Goal: Transaction & Acquisition: Book appointment/travel/reservation

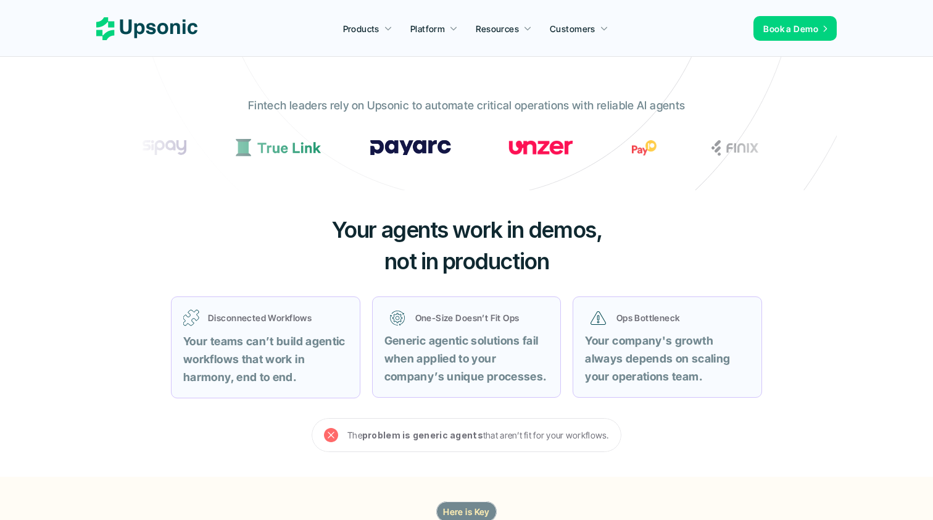
scroll to position [146, 0]
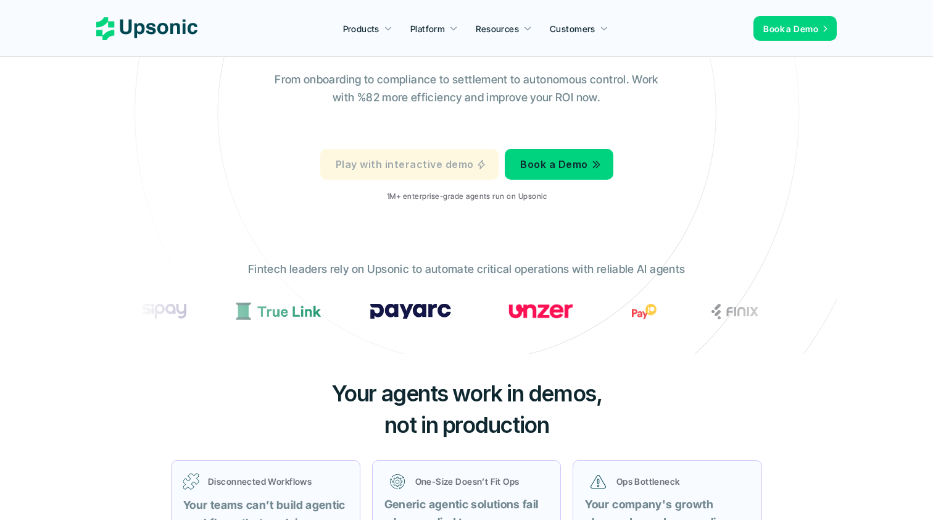
click at [401, 157] on p "Play with interactive demo" at bounding box center [405, 165] width 138 height 18
click at [379, 32] on p "Products" at bounding box center [361, 28] width 36 height 13
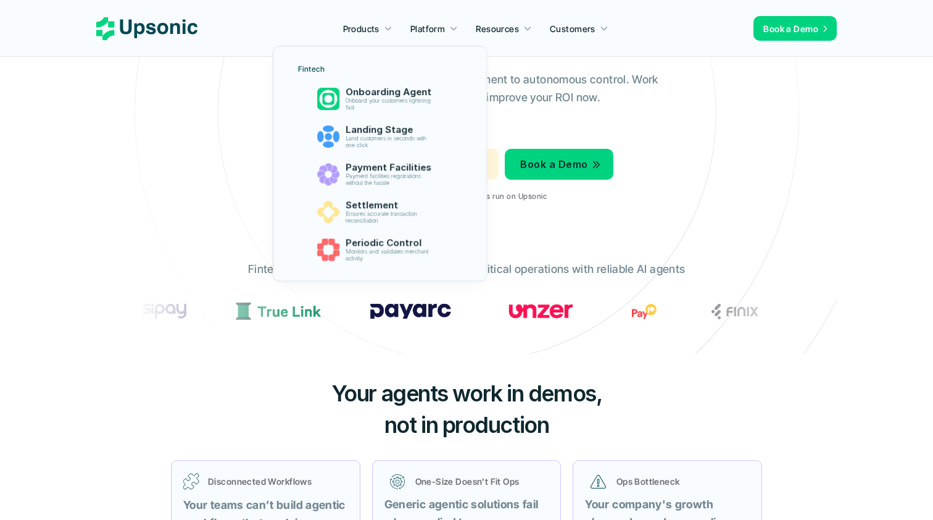
click at [384, 32] on link "Products" at bounding box center [368, 28] width 64 height 22
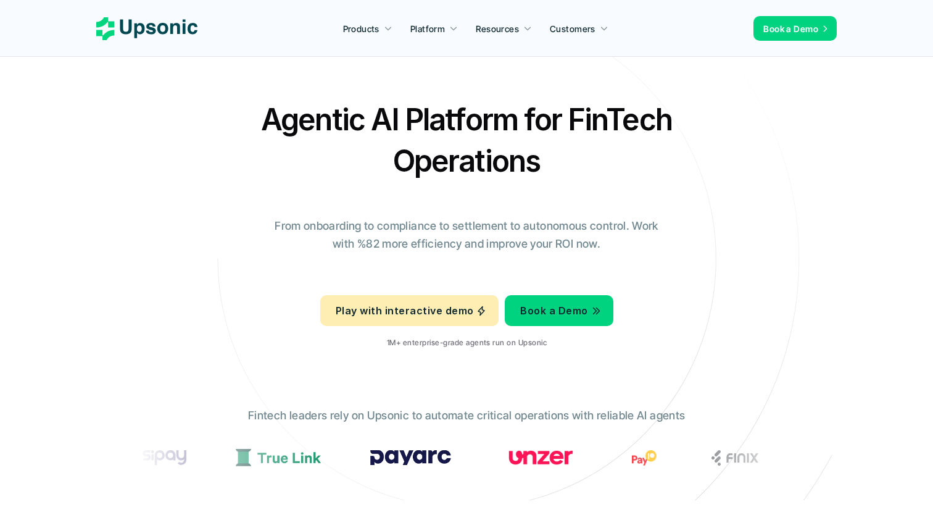
click at [379, 28] on p "Products" at bounding box center [361, 28] width 36 height 13
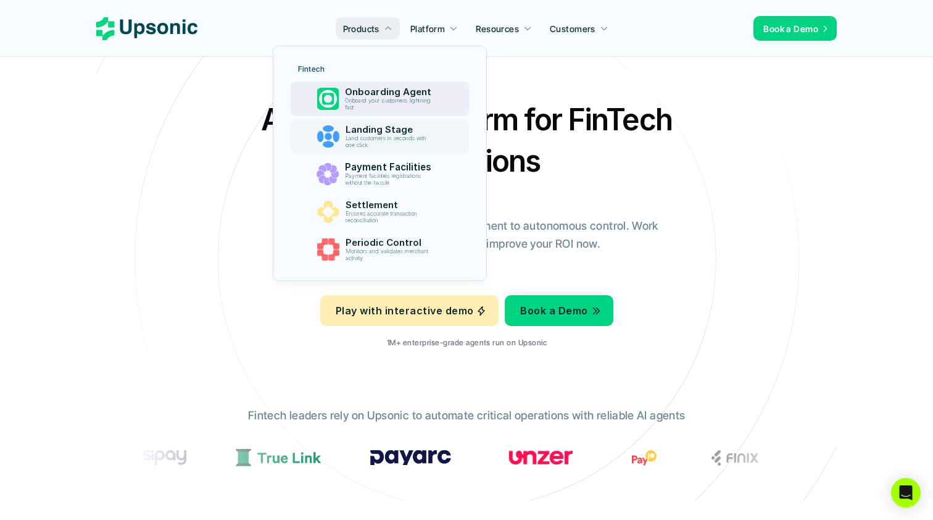
click at [375, 109] on p "Onboard your customers lightning fast" at bounding box center [390, 105] width 91 height 14
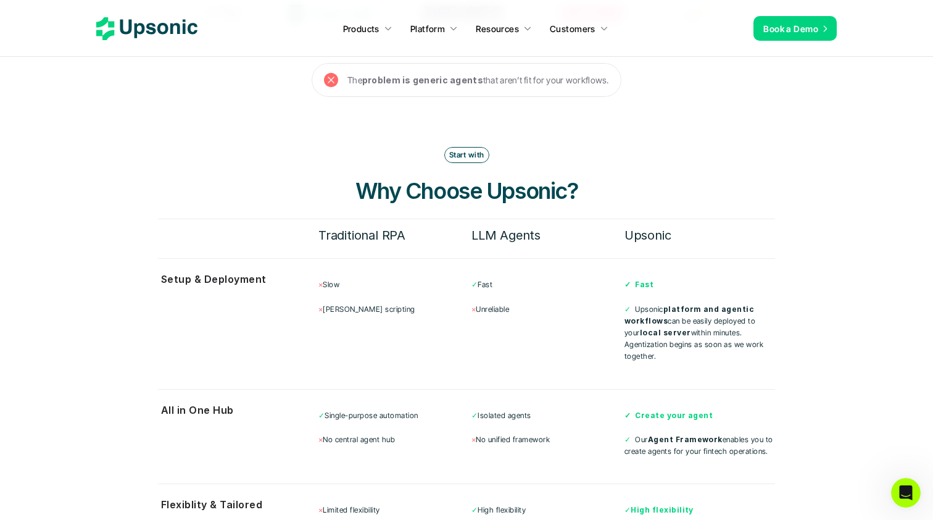
scroll to position [3786, 0]
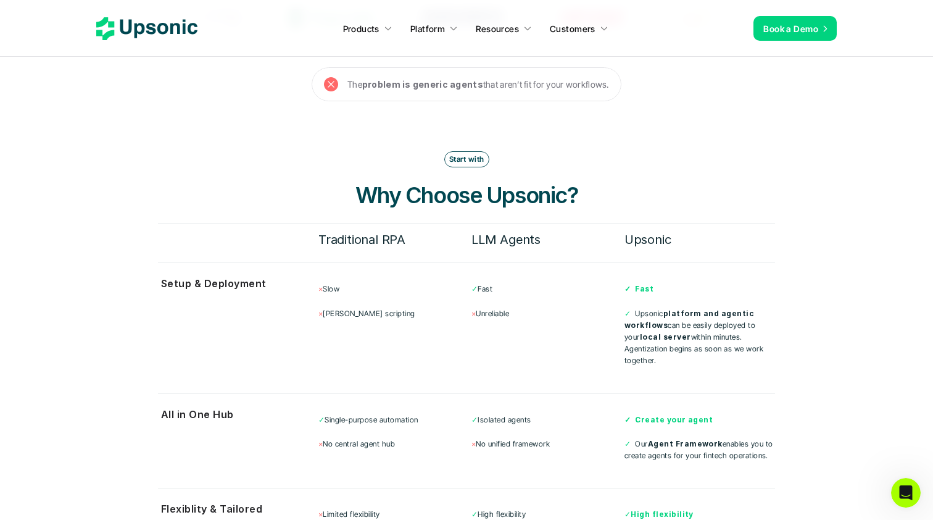
drag, startPoint x: 392, startPoint y: 137, endPoint x: 450, endPoint y: 264, distance: 139.2
click at [450, 264] on div "Start with Why Choose Upsonic? Traditional RPA LLM Agents Upsonic Setup & Deplo…" at bounding box center [466, 425] width 617 height 549
click at [446, 226] on div "Start with Why Choose Upsonic? Traditional RPA LLM Agents Upsonic Setup & Deplo…" at bounding box center [466, 425] width 617 height 549
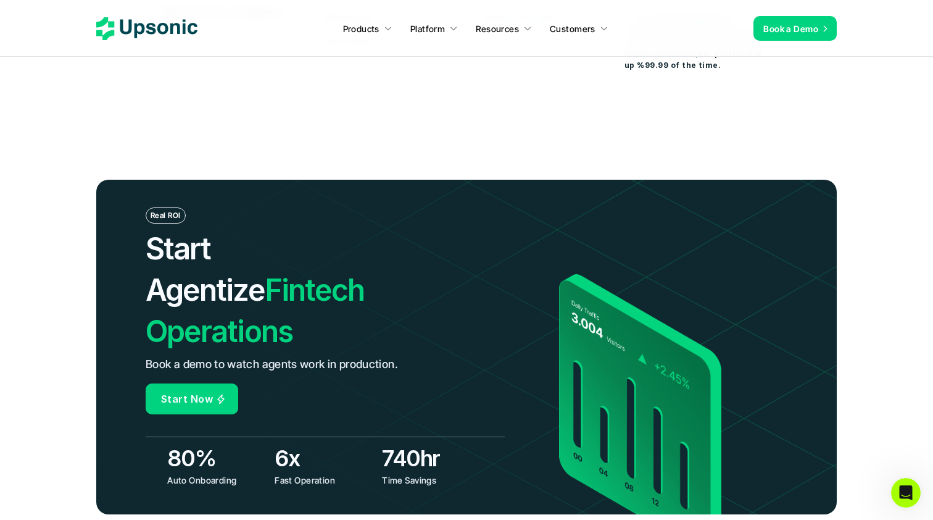
scroll to position [4392, 0]
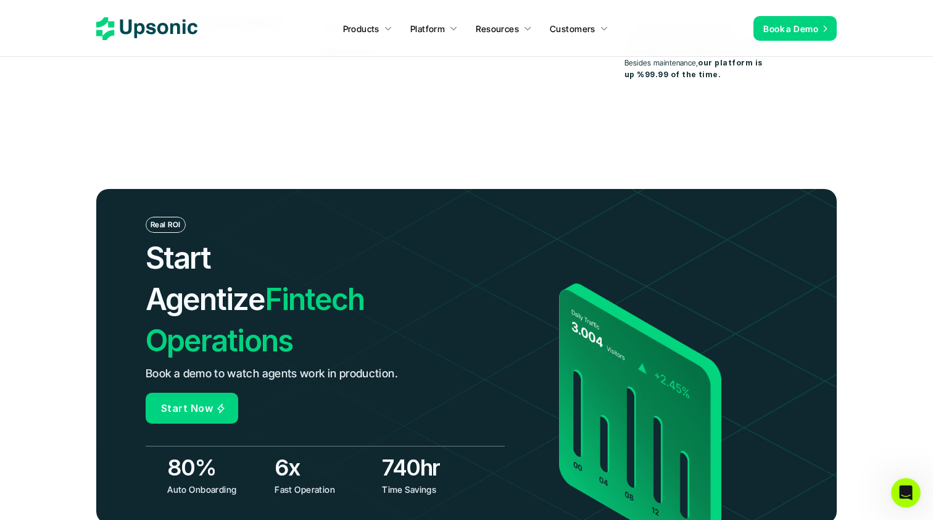
drag, startPoint x: 406, startPoint y: 112, endPoint x: 485, endPoint y: 412, distance: 310.2
click at [486, 412] on header "Real ROI Start Agentize Fintech Operations Book a demo to watch agents work in …" at bounding box center [466, 356] width 933 height 425
click at [493, 464] on header "Real ROI Start Agentize Fintech Operations Book a demo to watch agents work in …" at bounding box center [466, 356] width 933 height 425
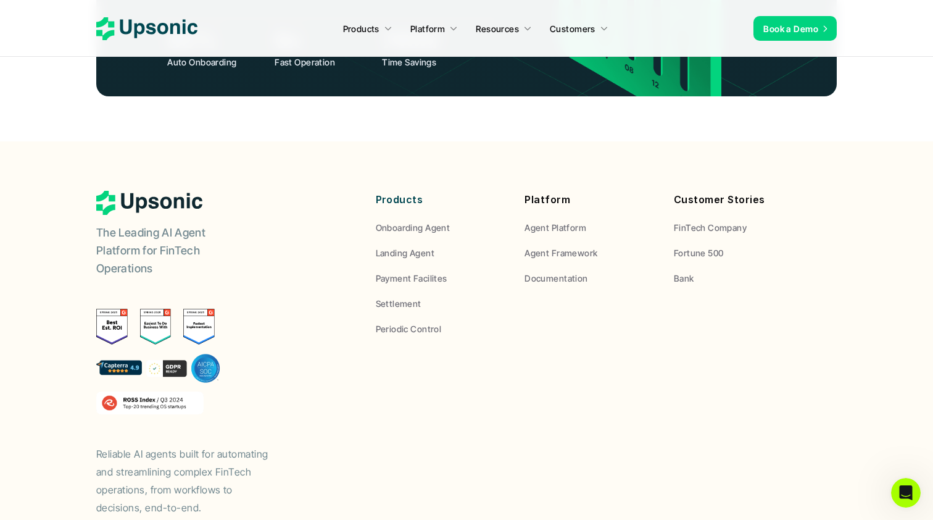
scroll to position [4818, 0]
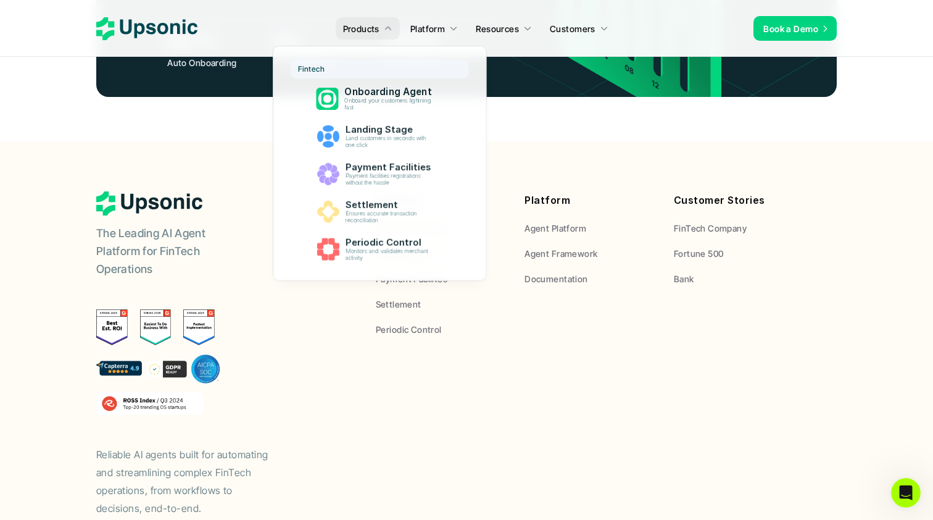
drag, startPoint x: 547, startPoint y: 519, endPoint x: 244, endPoint y: 60, distance: 550.0
click at [244, 142] on footer "The Leading AI Agent Platform for FinTech Operations Reliable AI agents built f…" at bounding box center [466, 375] width 933 height 466
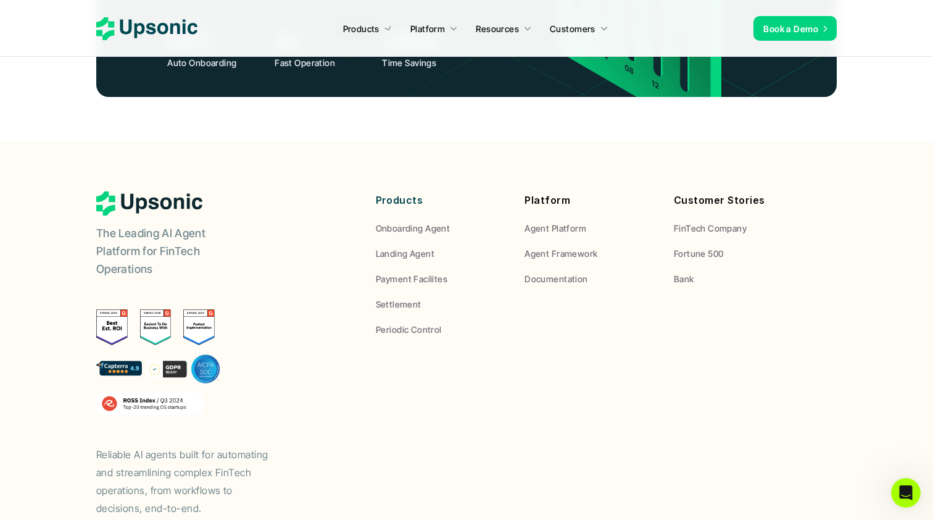
click at [244, 142] on footer "The Leading AI Agent Platform for FinTech Operations Reliable AI agents built f…" at bounding box center [466, 375] width 933 height 466
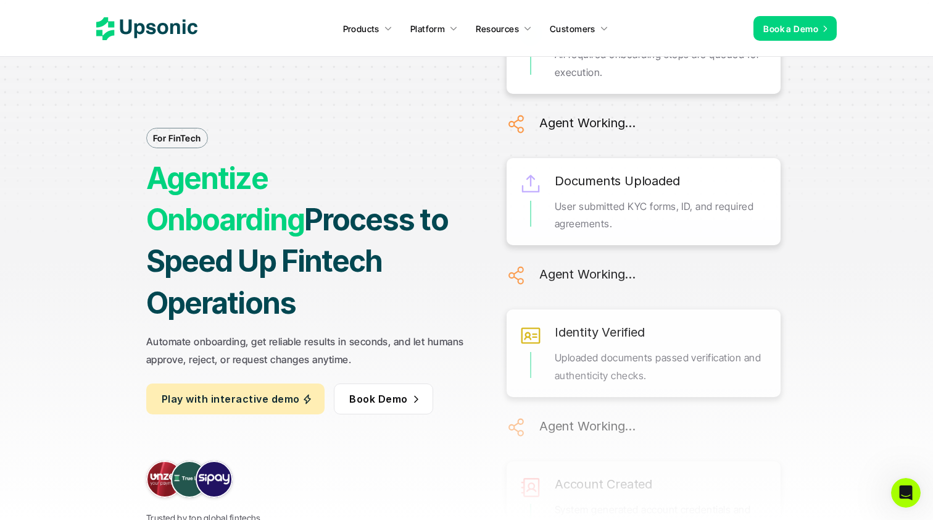
scroll to position [0, 0]
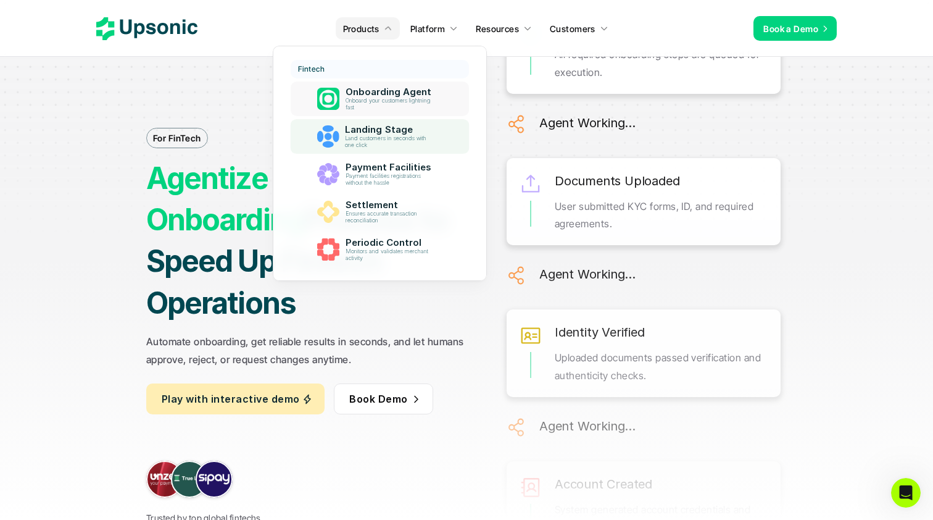
click at [381, 131] on p "Landing Stage" at bounding box center [390, 129] width 91 height 11
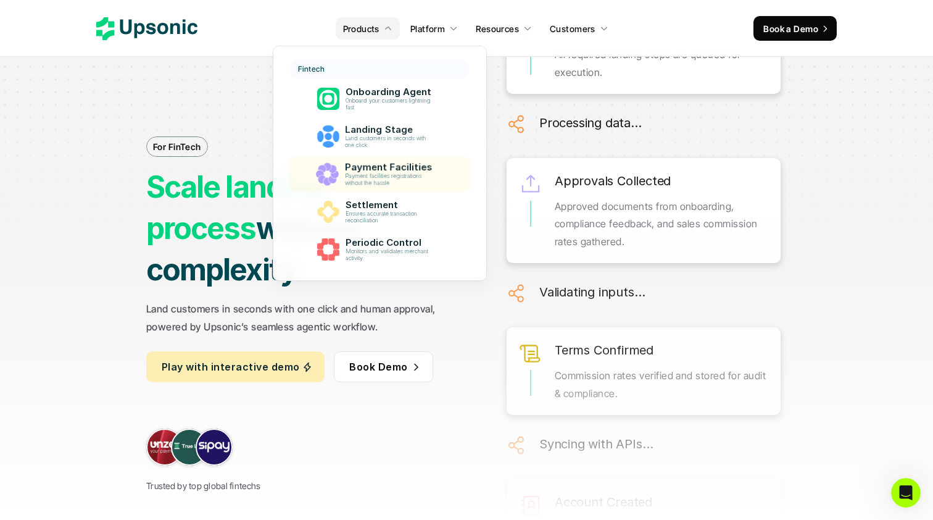
click at [381, 162] on p "Payment Facilities" at bounding box center [390, 167] width 93 height 11
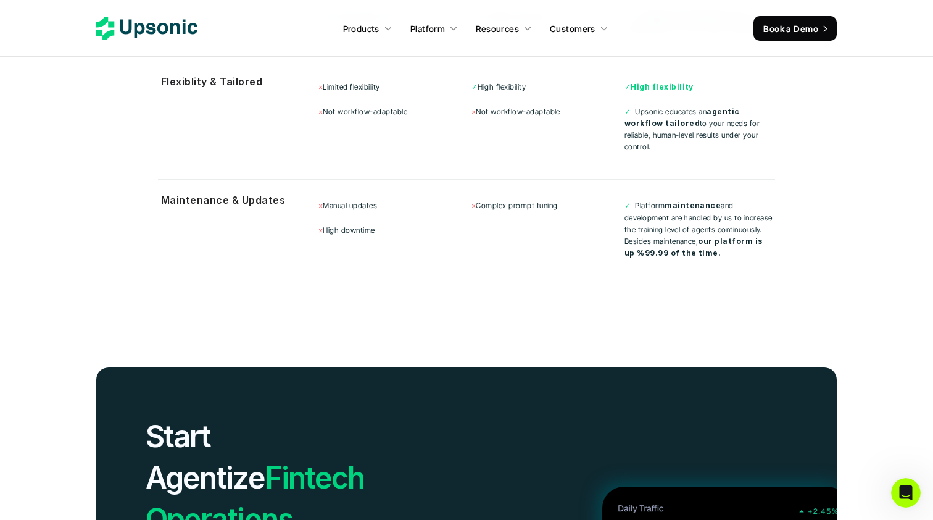
scroll to position [4234, 0]
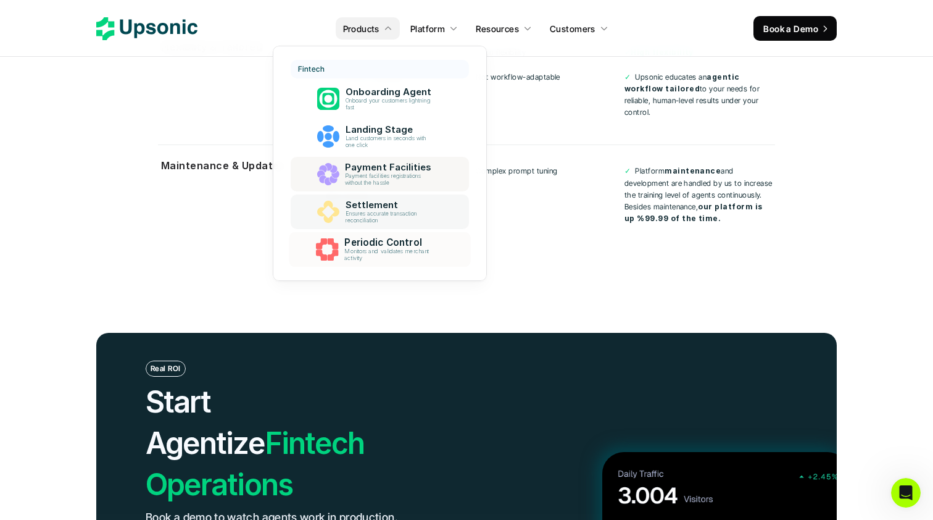
click at [393, 174] on p "Payment facilities registrations without the hassle" at bounding box center [390, 180] width 90 height 14
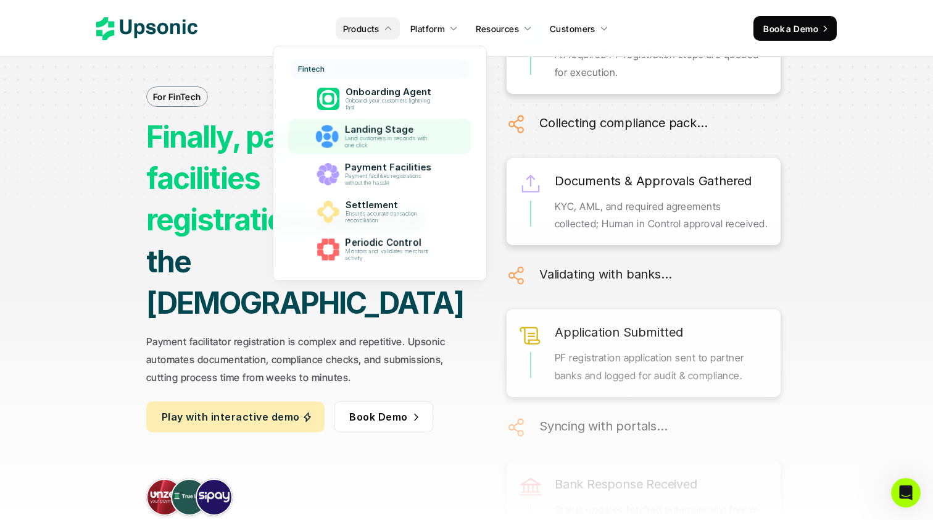
click at [393, 126] on p "Landing Stage" at bounding box center [390, 129] width 93 height 11
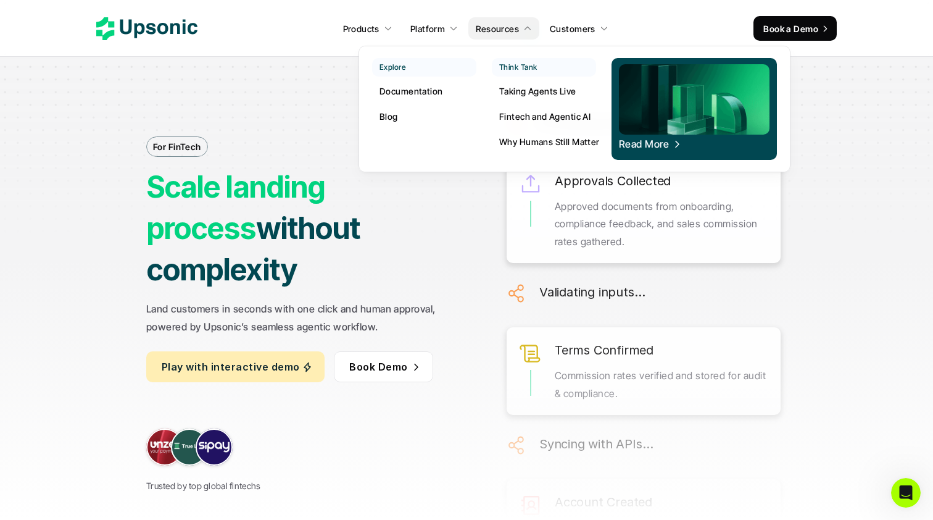
click at [438, 95] on p "Documentation" at bounding box center [411, 91] width 63 height 13
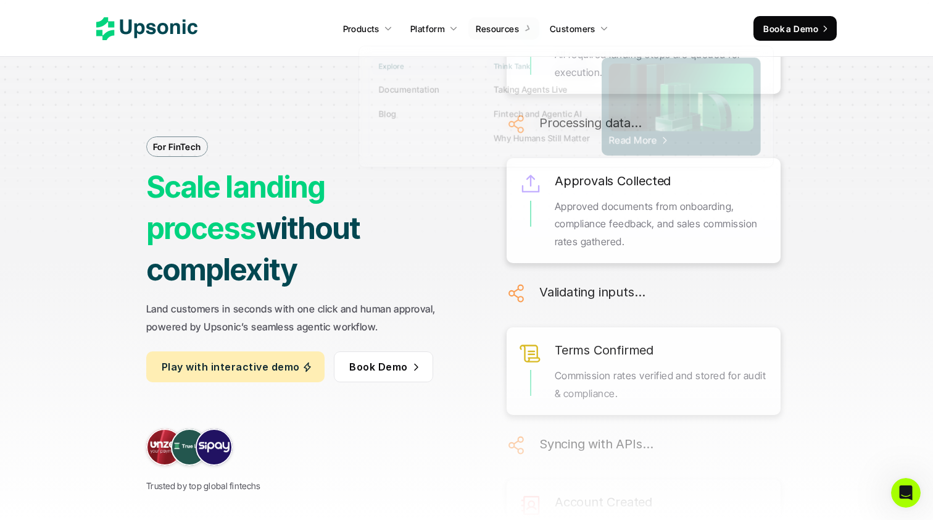
click at [885, 1] on nav "Products Platform Resources Customers Book a Demo" at bounding box center [466, 28] width 933 height 57
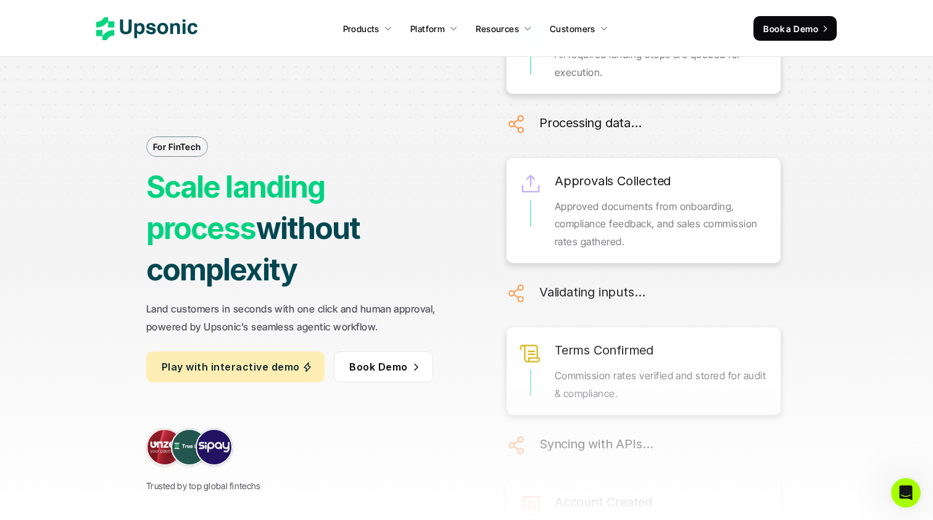
click at [888, 4] on nav "Products Platform Resources Customers Book a Demo" at bounding box center [466, 28] width 933 height 57
click at [888, 1] on nav "Products Platform Resources Customers Book a Demo" at bounding box center [466, 28] width 933 height 57
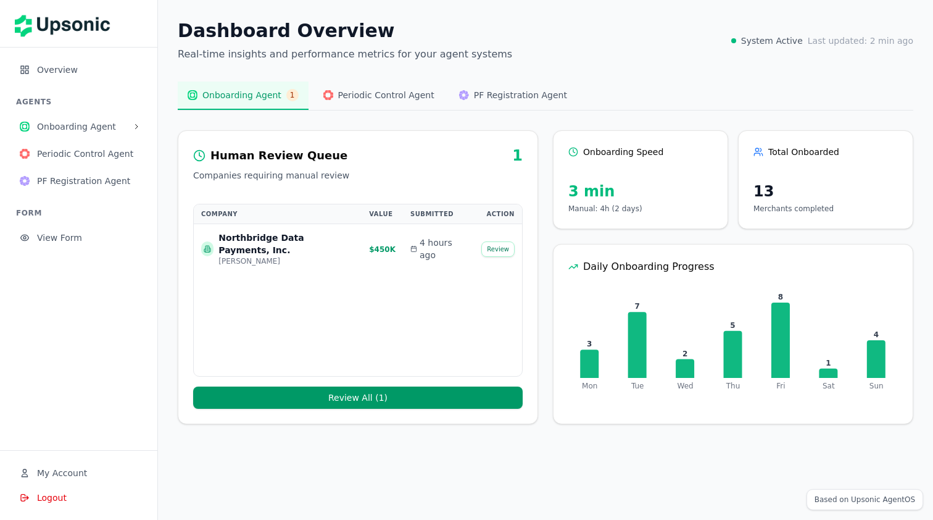
click at [393, 91] on span "Periodic Control Agent" at bounding box center [386, 95] width 96 height 12
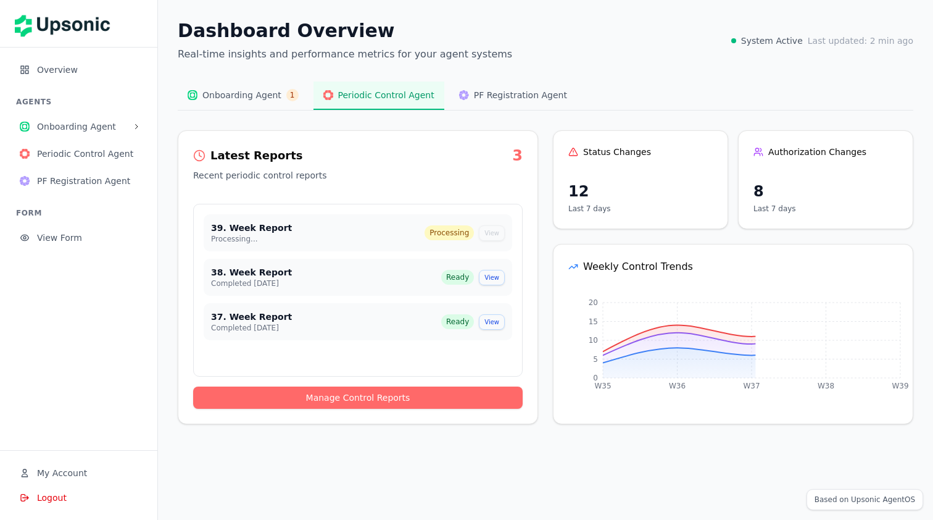
click at [252, 97] on span "Onboarding Agent" at bounding box center [241, 95] width 79 height 12
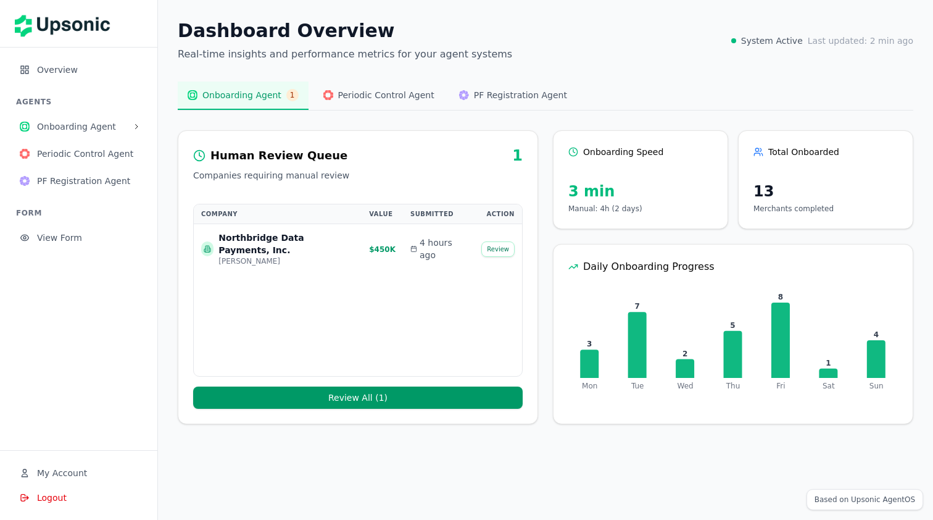
click at [346, 96] on span "Periodic Control Agent" at bounding box center [386, 95] width 96 height 12
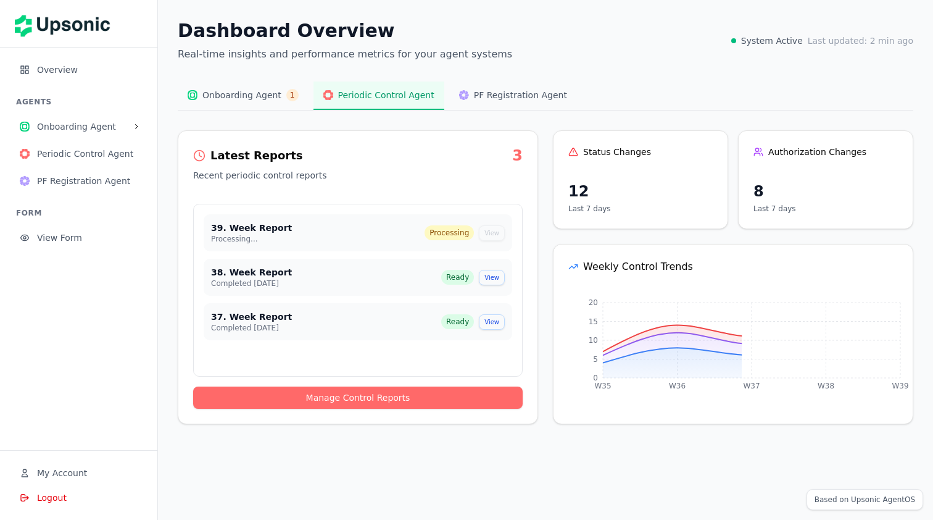
click at [478, 96] on span "PF Registration Agent" at bounding box center [520, 95] width 93 height 12
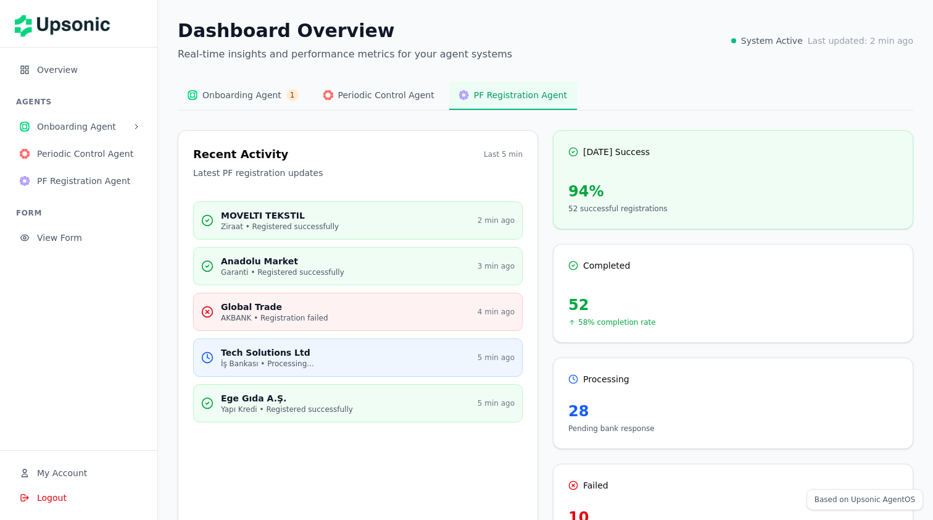
click at [326, 96] on img at bounding box center [328, 95] width 10 height 10
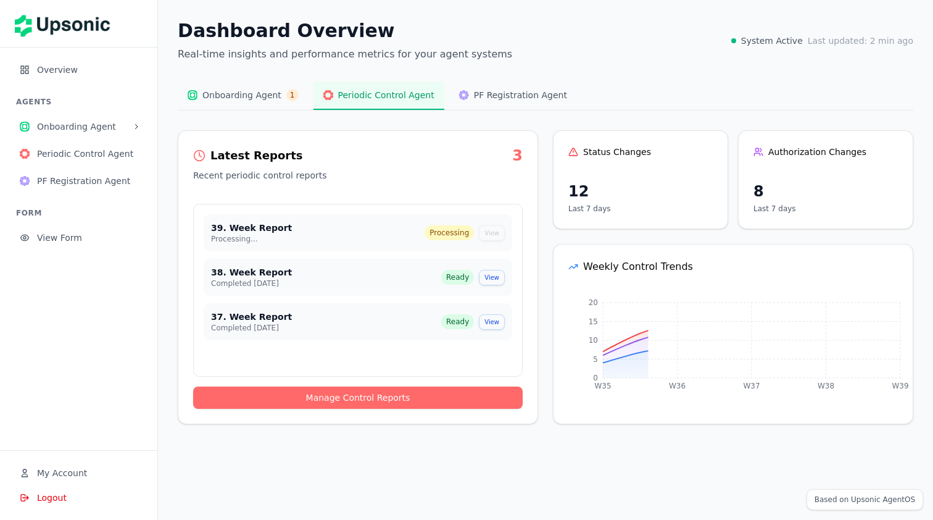
click at [278, 95] on button "Onboarding Agent 1" at bounding box center [243, 95] width 131 height 28
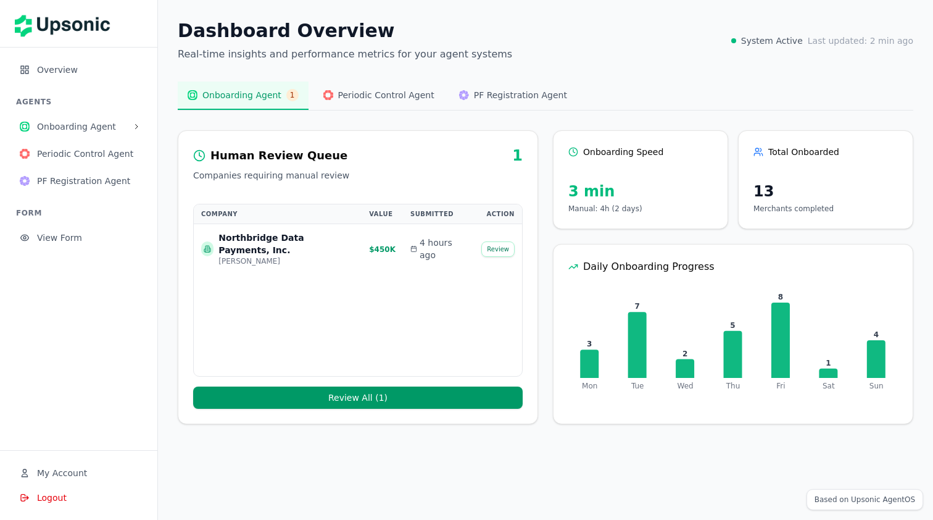
click at [338, 94] on span "Periodic Control Agent" at bounding box center [386, 95] width 96 height 12
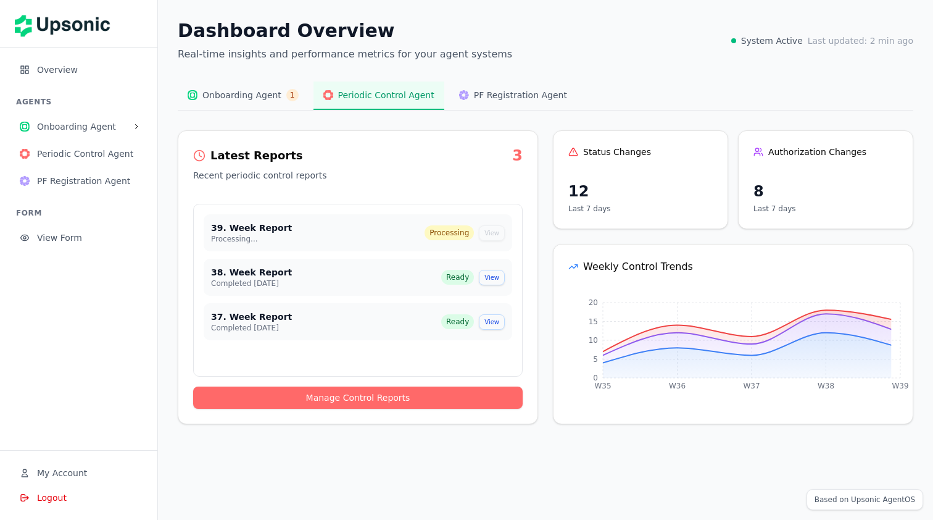
click at [240, 85] on button "Onboarding Agent 1" at bounding box center [243, 95] width 131 height 28
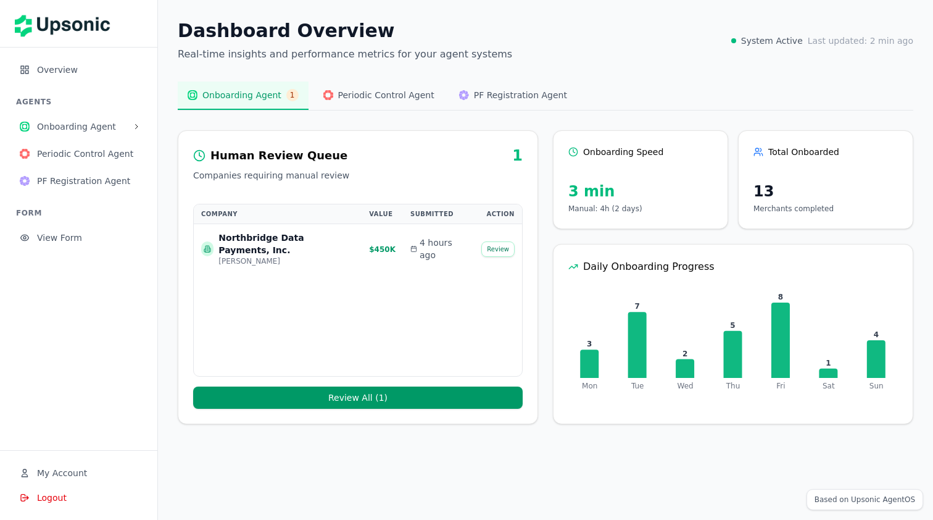
click at [779, 44] on span "System Active" at bounding box center [772, 41] width 62 height 12
click at [146, 131] on button "Onboarding Agent" at bounding box center [79, 126] width 138 height 25
click at [139, 130] on button at bounding box center [136, 126] width 12 height 12
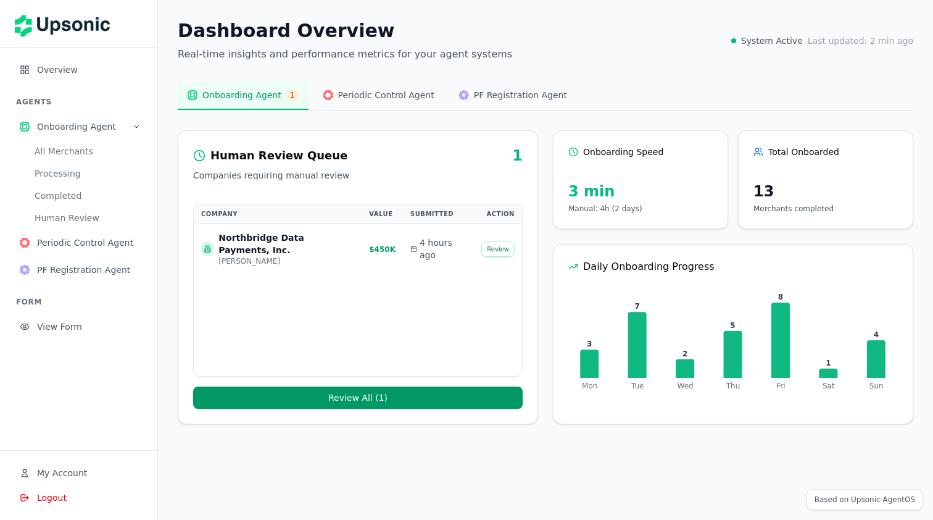
click at [135, 126] on icon at bounding box center [137, 127] width 4 height 2
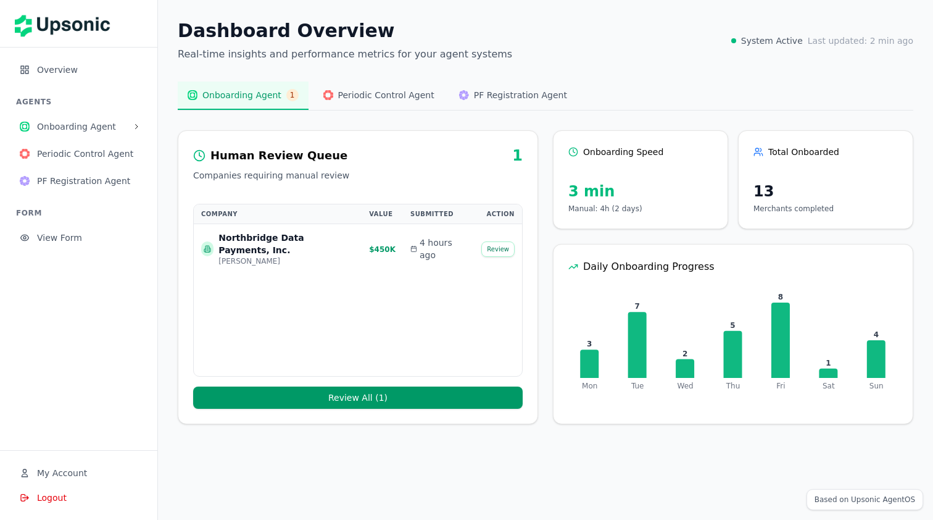
click at [63, 239] on span "View Form" at bounding box center [87, 237] width 101 height 12
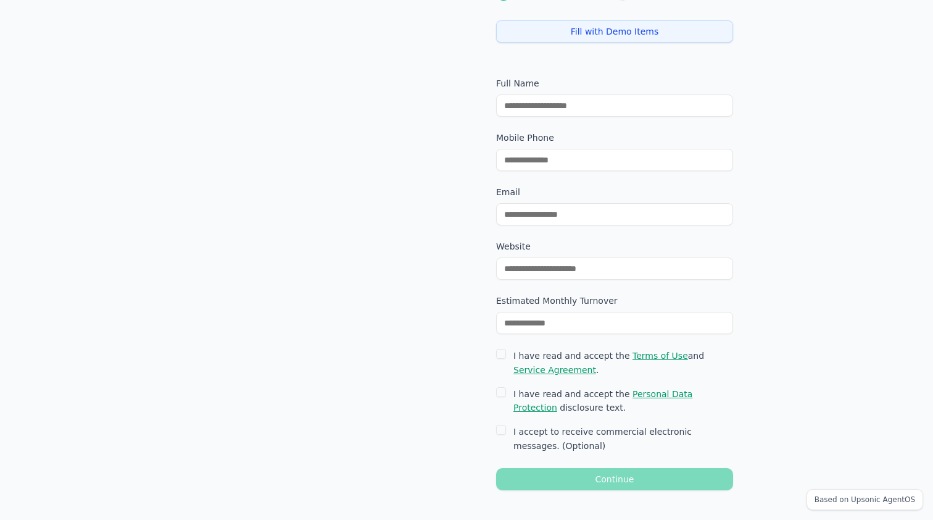
scroll to position [78, 0]
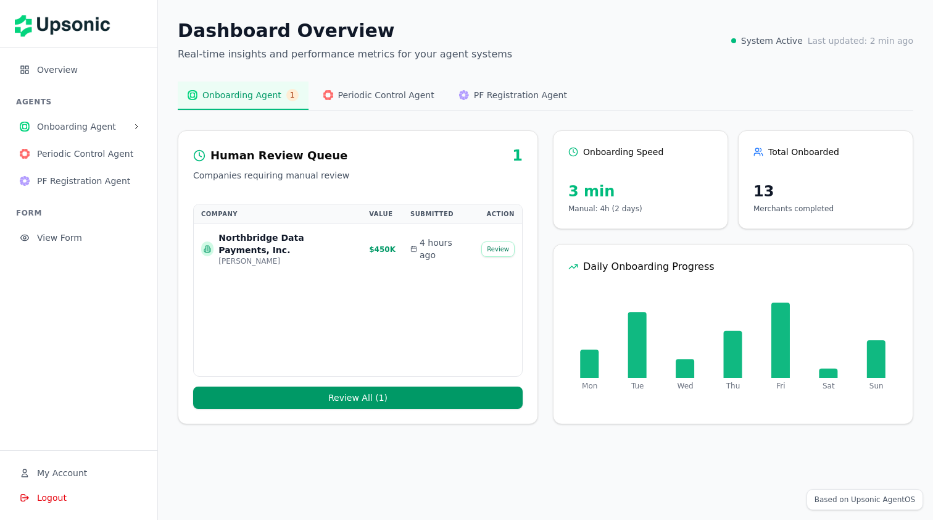
click at [106, 178] on span "PF Registration Agent" at bounding box center [87, 181] width 101 height 12
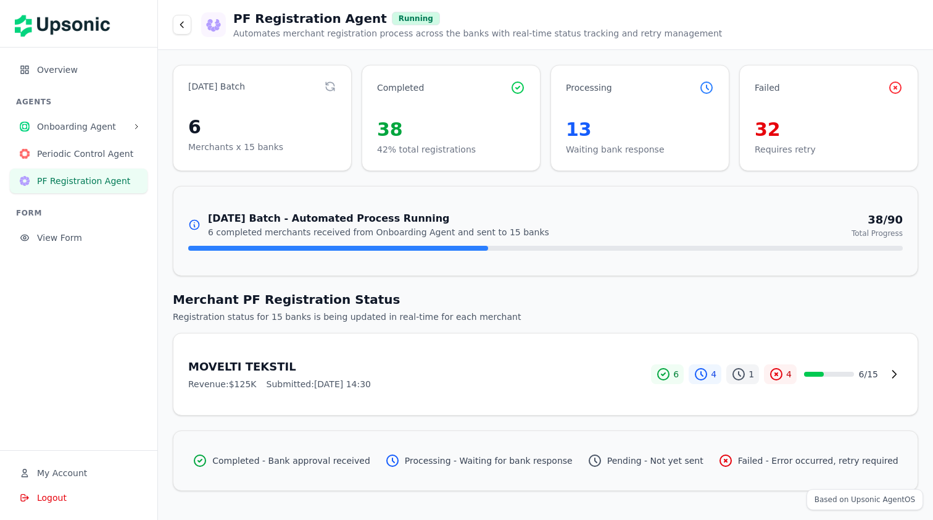
click at [106, 160] on button "Periodic Control Agent" at bounding box center [79, 153] width 138 height 25
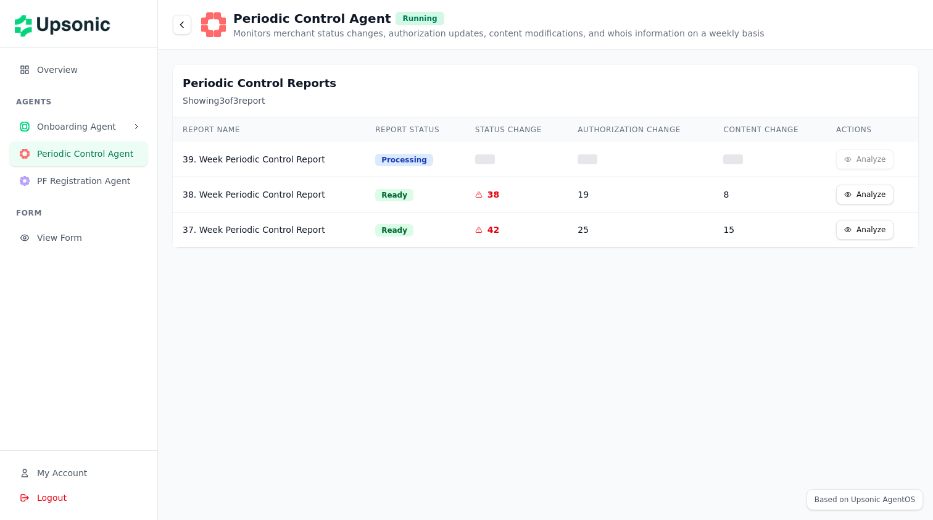
click at [92, 121] on span "Onboarding Agent" at bounding box center [82, 126] width 91 height 12
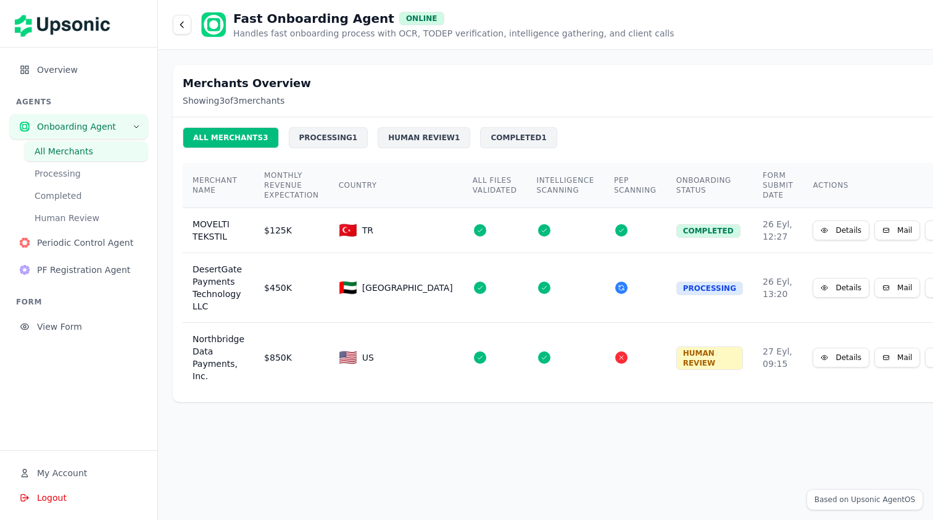
click at [88, 182] on button "Processing" at bounding box center [86, 174] width 123 height 20
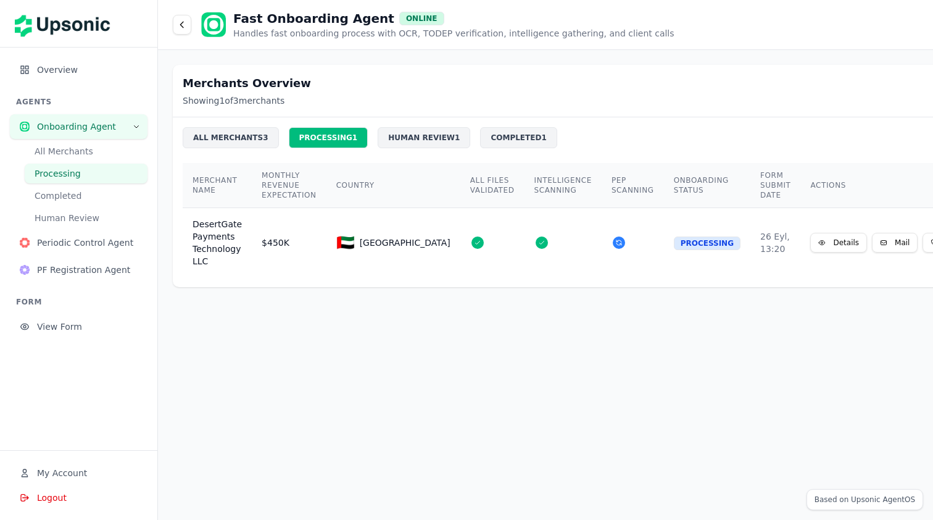
click at [88, 195] on button "Completed" at bounding box center [86, 196] width 123 height 20
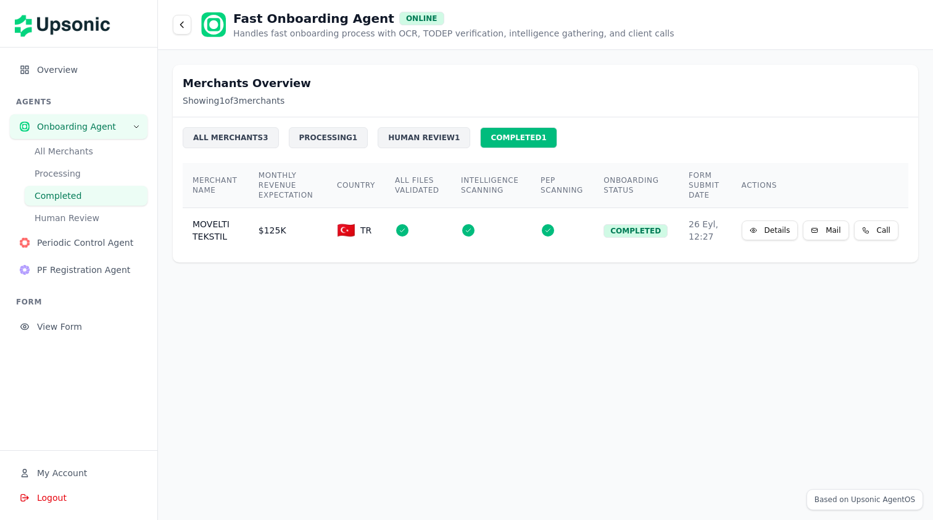
click at [88, 215] on button "Human Review" at bounding box center [86, 218] width 123 height 20
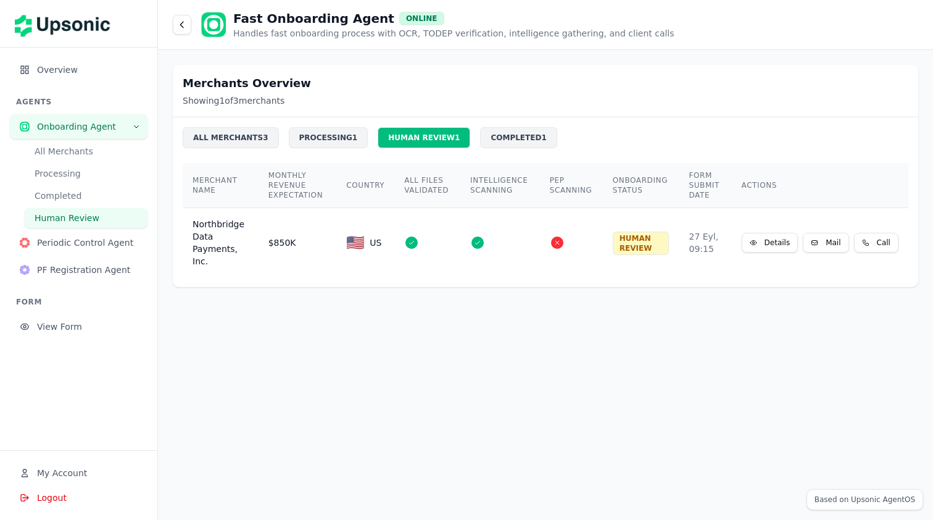
click at [89, 235] on button "Periodic Control Agent" at bounding box center [79, 242] width 138 height 25
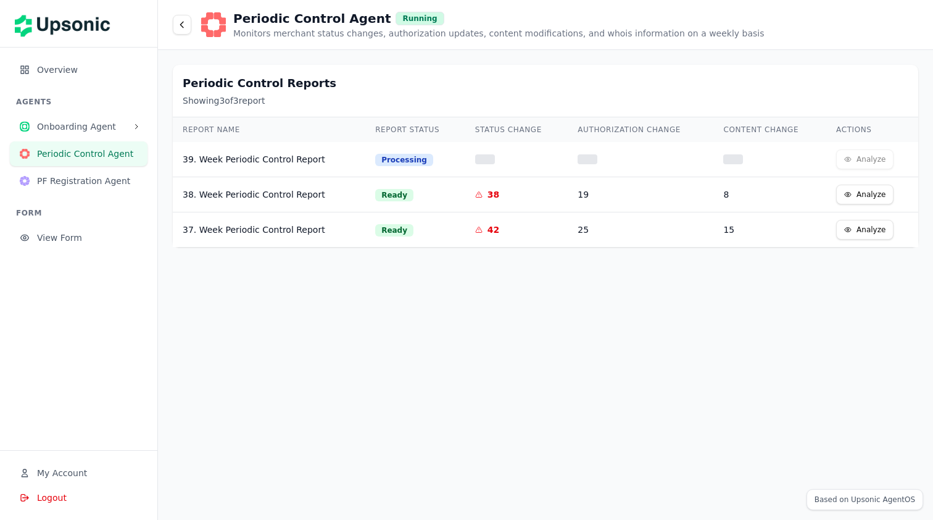
click at [103, 123] on span "Onboarding Agent" at bounding box center [82, 126] width 91 height 12
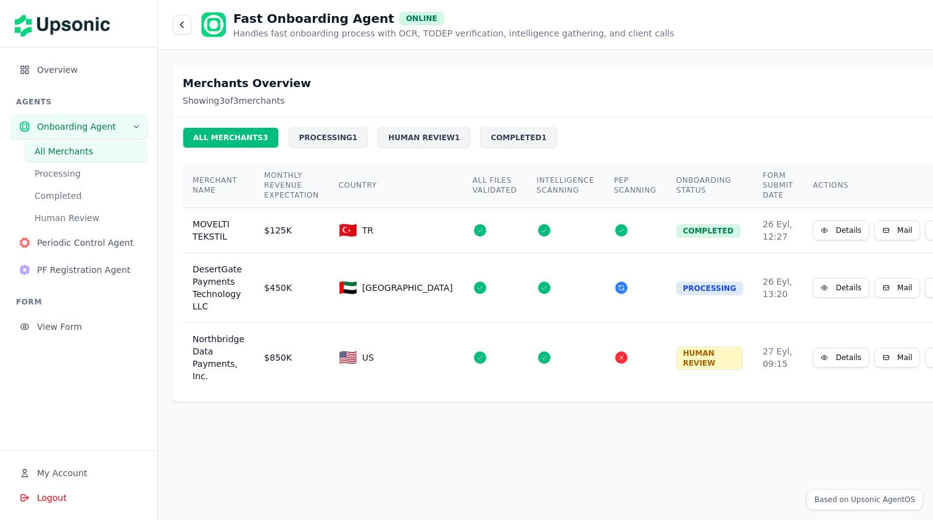
click at [107, 180] on button "Processing" at bounding box center [86, 174] width 123 height 20
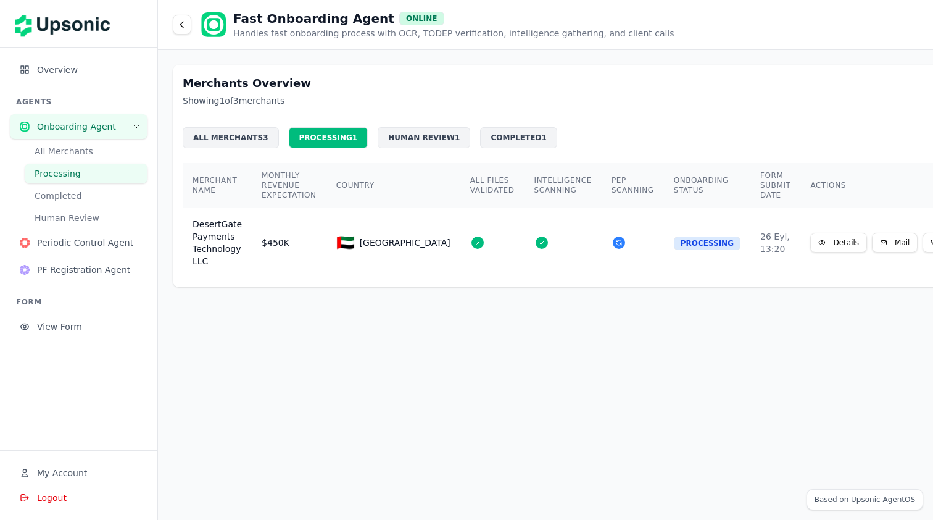
click at [254, 142] on div "ALL MERCHANTS 3" at bounding box center [231, 137] width 96 height 21
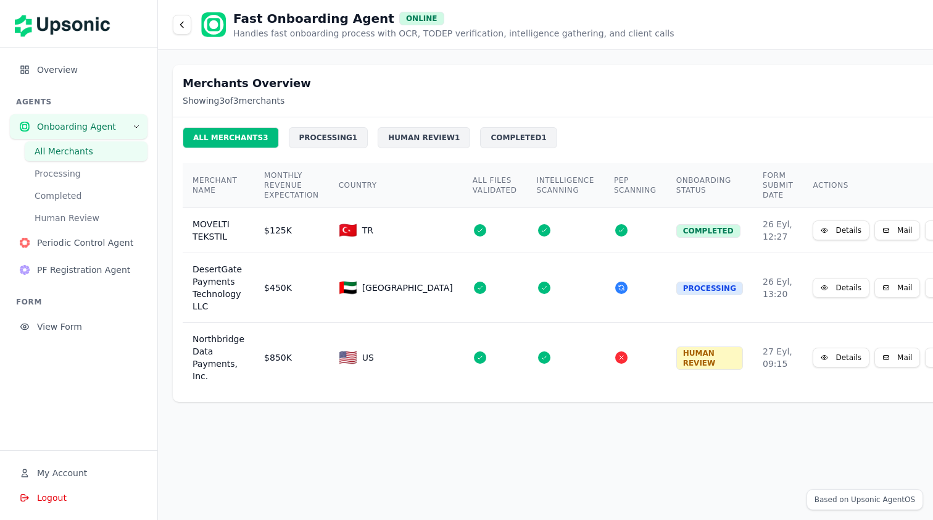
click at [813, 234] on button "Details" at bounding box center [841, 230] width 57 height 20
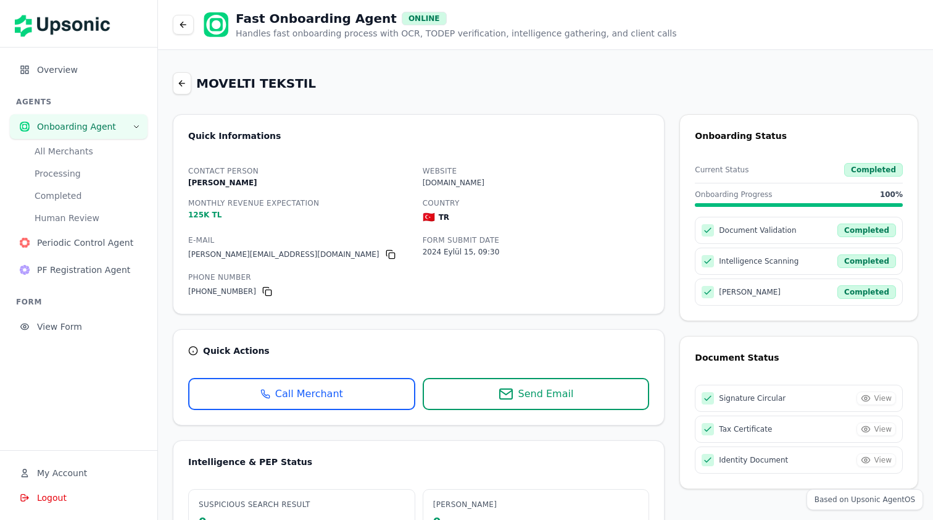
click at [186, 85] on icon at bounding box center [182, 83] width 10 height 10
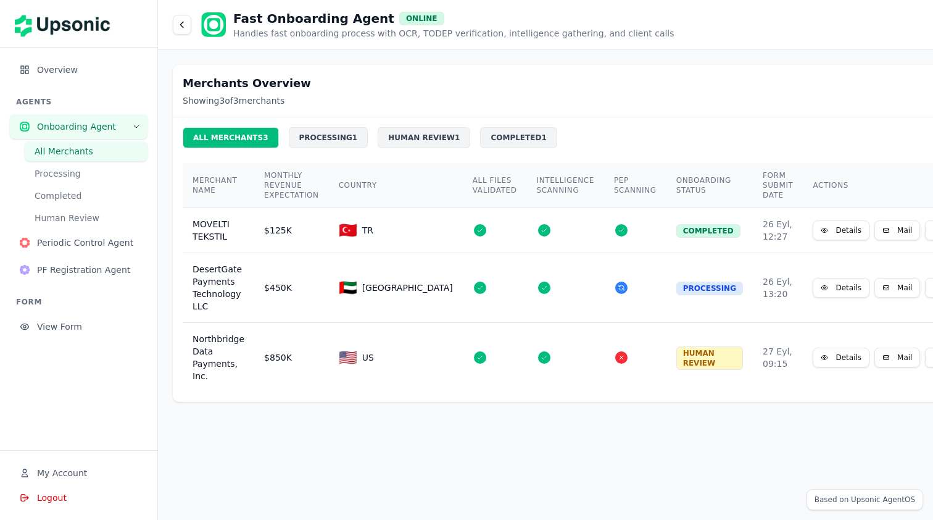
click at [480, 139] on div "COMPLETED 1" at bounding box center [518, 137] width 77 height 21
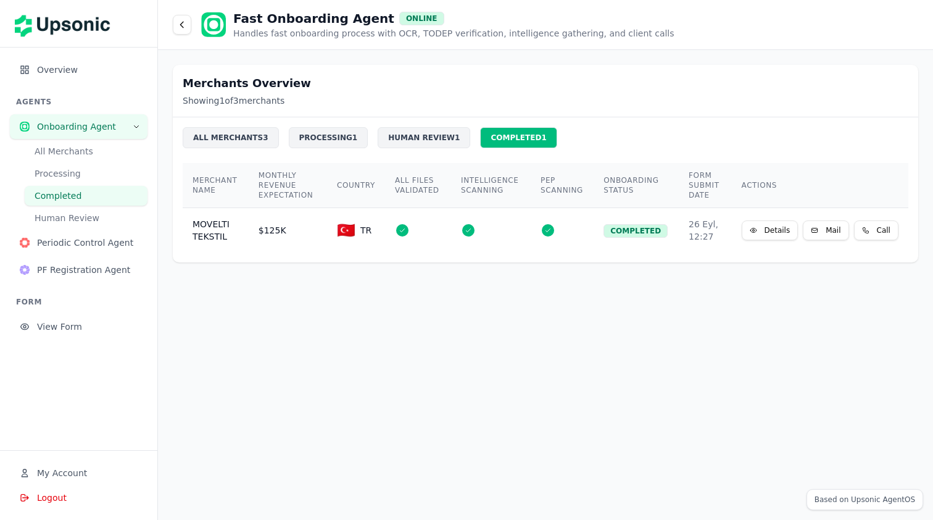
click at [419, 135] on div "HUMAN REVIEW 1" at bounding box center [424, 137] width 93 height 21
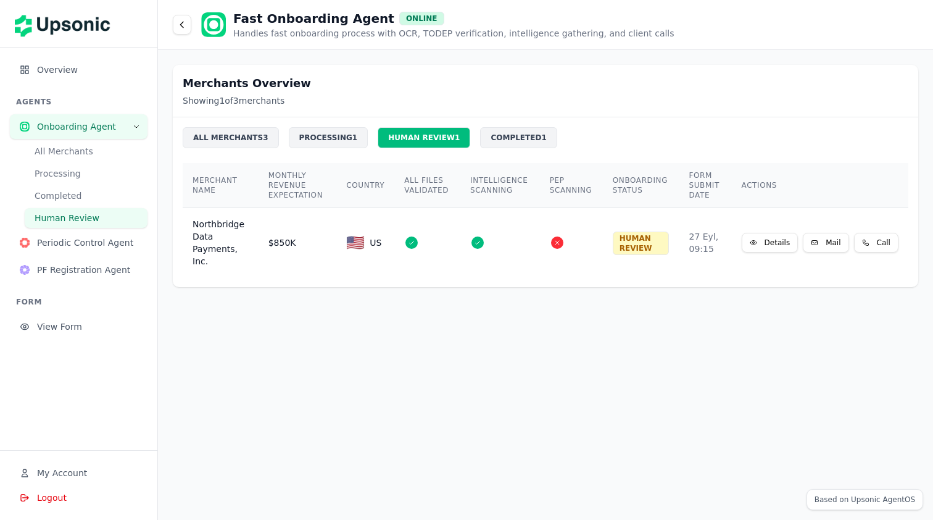
click at [337, 130] on div "PROCESSING 1" at bounding box center [329, 137] width 80 height 21
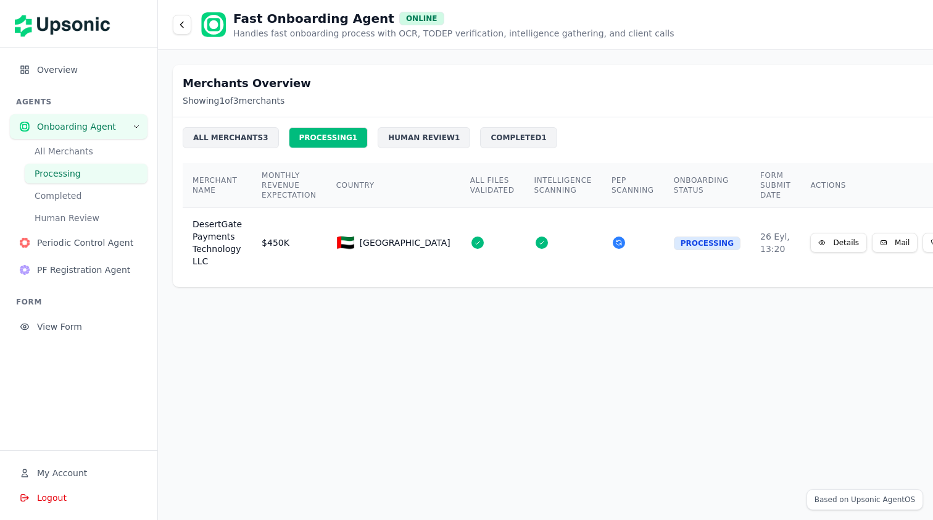
click at [229, 134] on div "ALL MERCHANTS 3" at bounding box center [231, 137] width 96 height 21
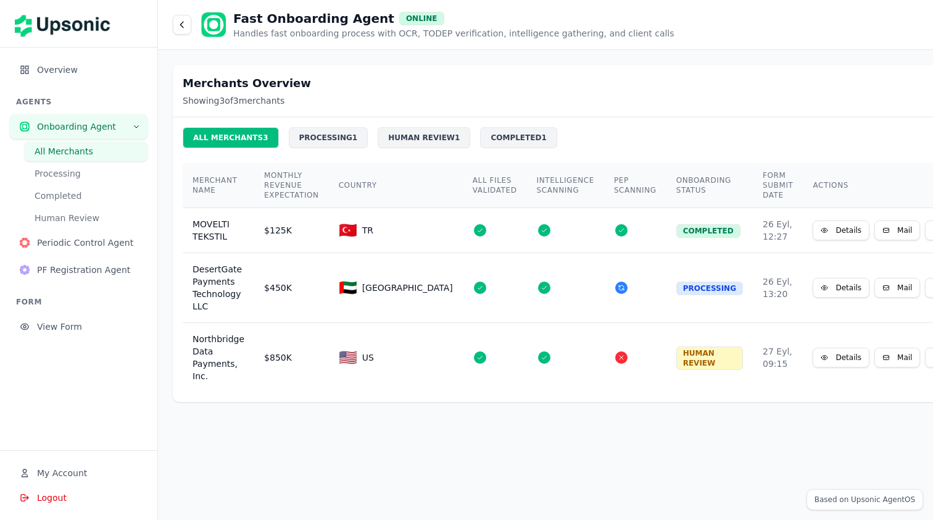
click at [337, 144] on div "PROCESSING 1" at bounding box center [329, 137] width 80 height 21
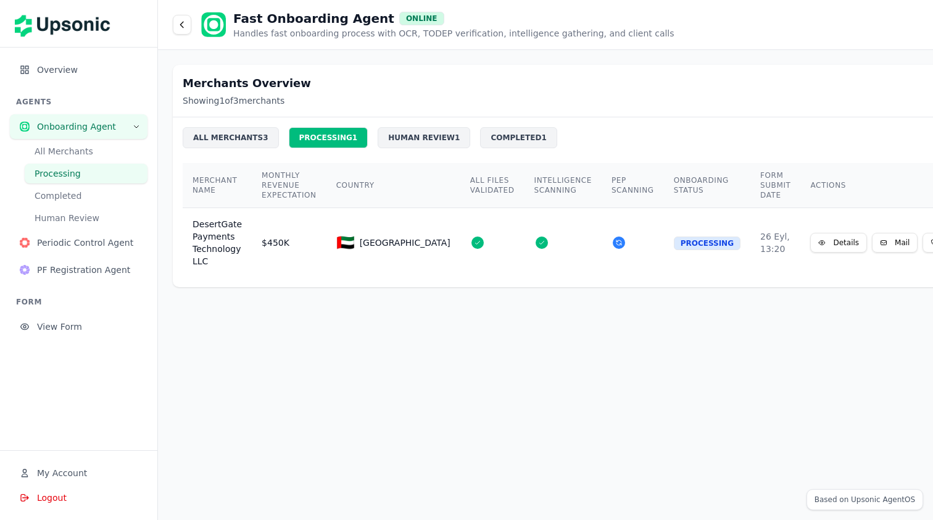
click at [436, 144] on div "HUMAN REVIEW 1" at bounding box center [424, 137] width 93 height 21
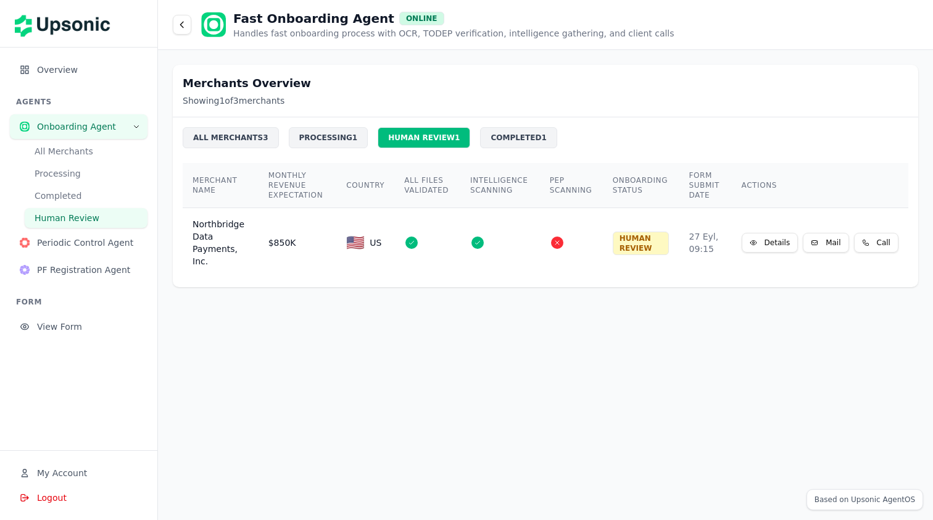
click at [498, 143] on div "COMPLETED 1" at bounding box center [518, 137] width 77 height 21
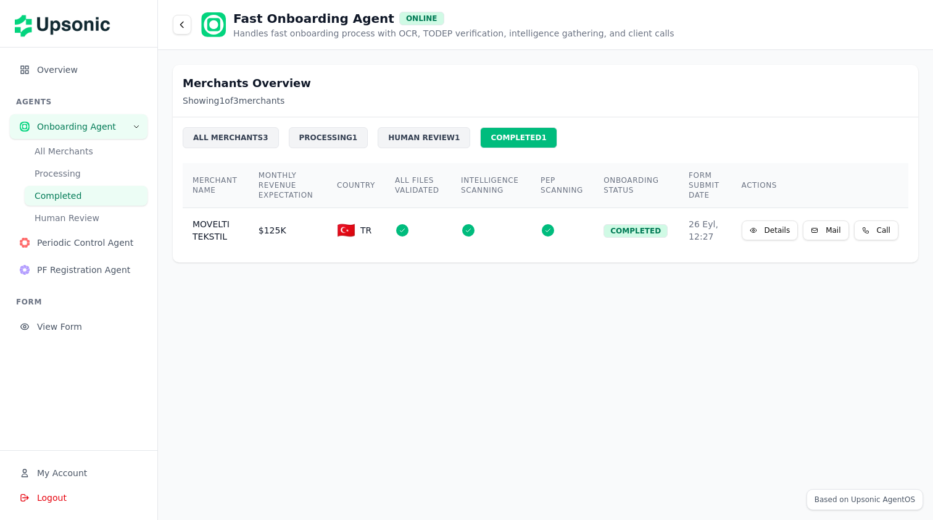
click at [254, 142] on div "ALL MERCHANTS 3" at bounding box center [231, 137] width 96 height 21
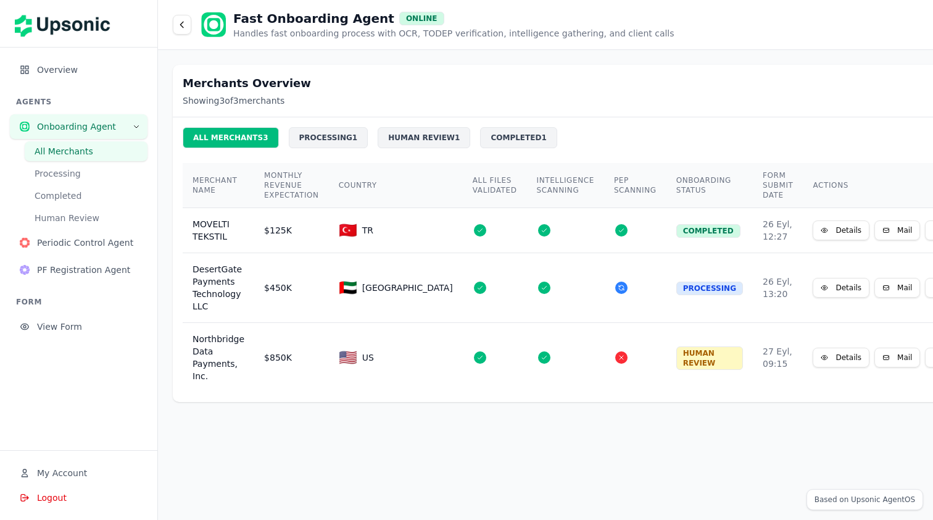
click at [64, 176] on button "Processing" at bounding box center [86, 174] width 123 height 20
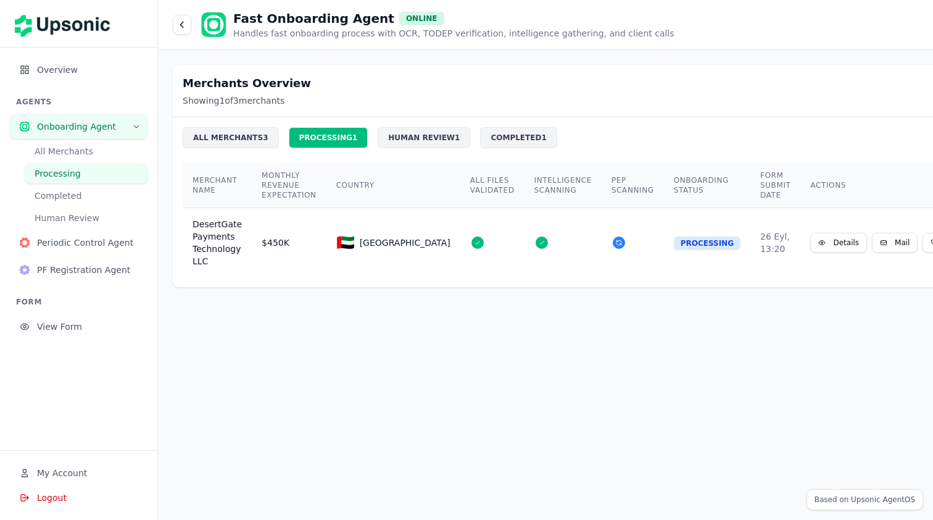
click at [69, 191] on button "Completed" at bounding box center [86, 196] width 123 height 20
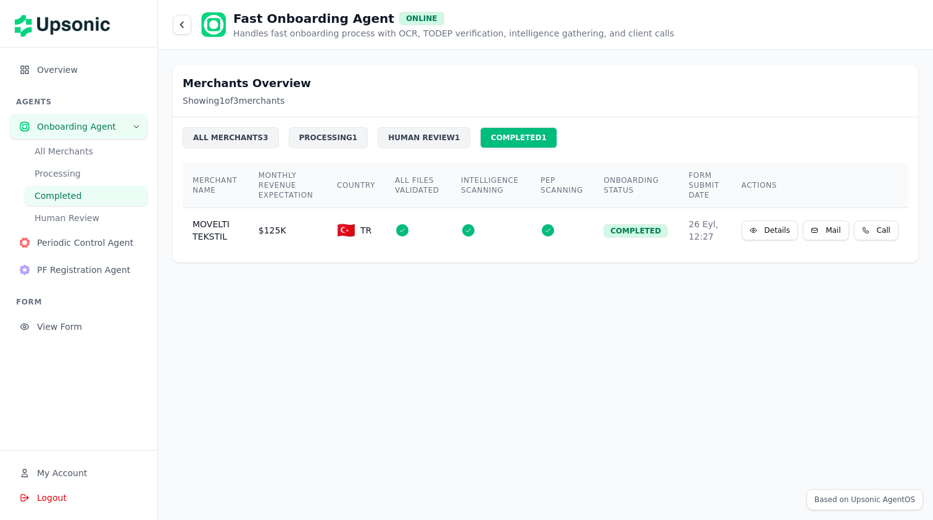
click at [70, 218] on button "Human Review" at bounding box center [86, 218] width 123 height 20
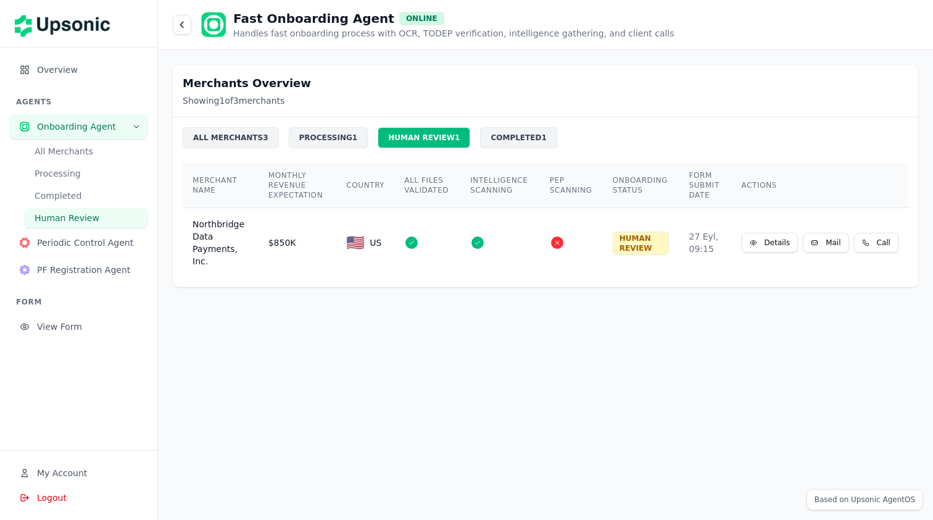
click at [70, 130] on span "Onboarding Agent" at bounding box center [82, 126] width 91 height 12
click at [65, 71] on span "Overview" at bounding box center [87, 70] width 101 height 12
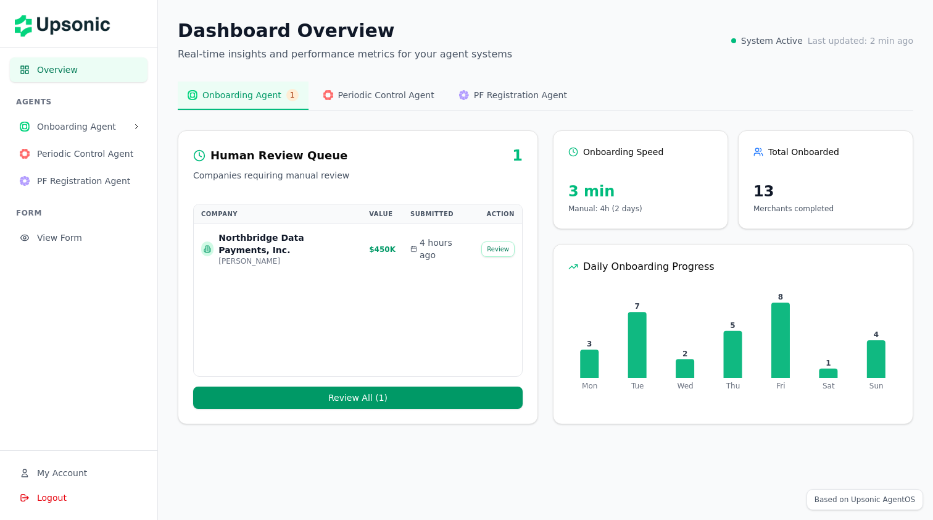
click at [338, 99] on span "Periodic Control Agent" at bounding box center [386, 95] width 96 height 12
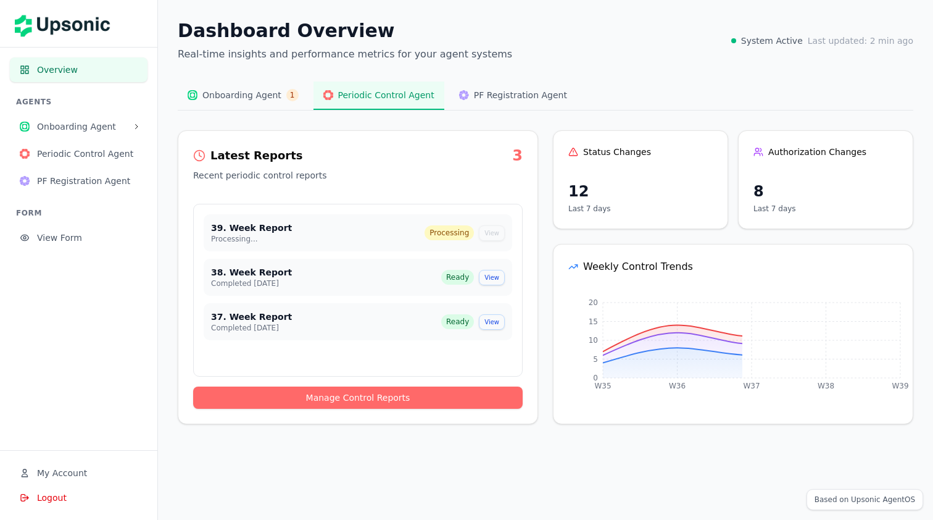
click at [465, 101] on button "PF Registration Agent" at bounding box center [513, 95] width 128 height 28
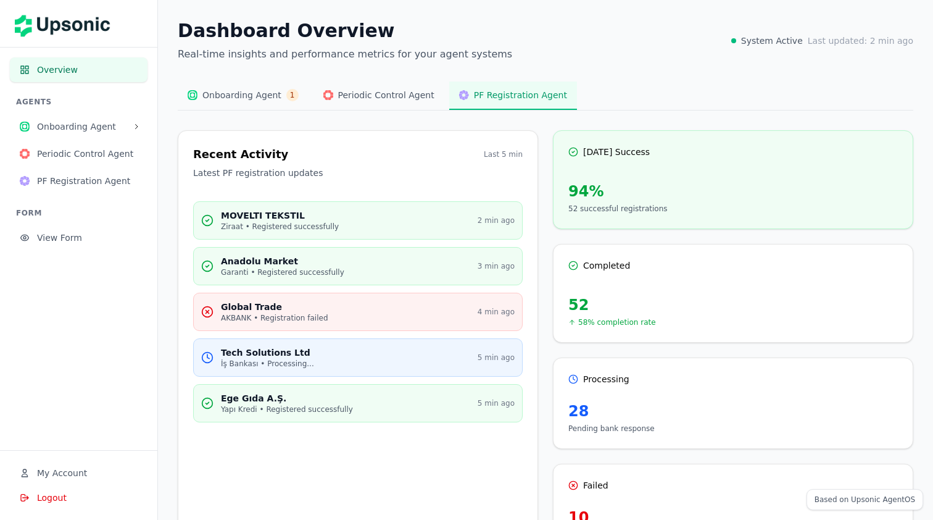
click at [218, 100] on span "Onboarding Agent" at bounding box center [241, 95] width 79 height 12
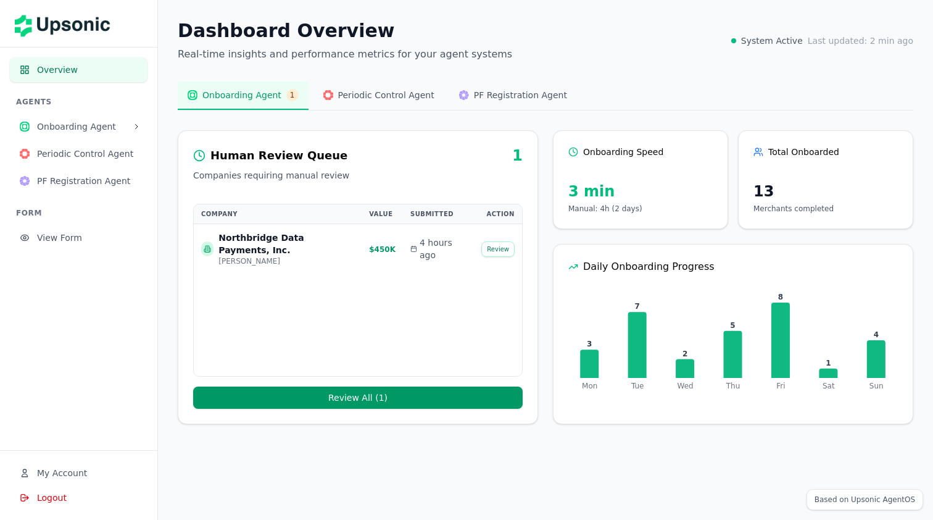
click at [431, 394] on button "Review All ( 1 )" at bounding box center [358, 397] width 330 height 22
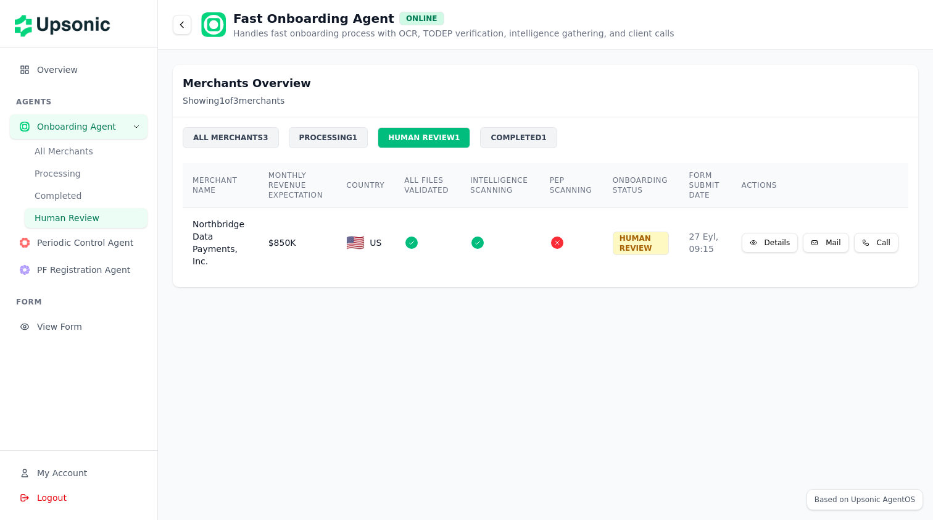
click at [496, 148] on div "COMPLETED 1" at bounding box center [518, 137] width 77 height 21
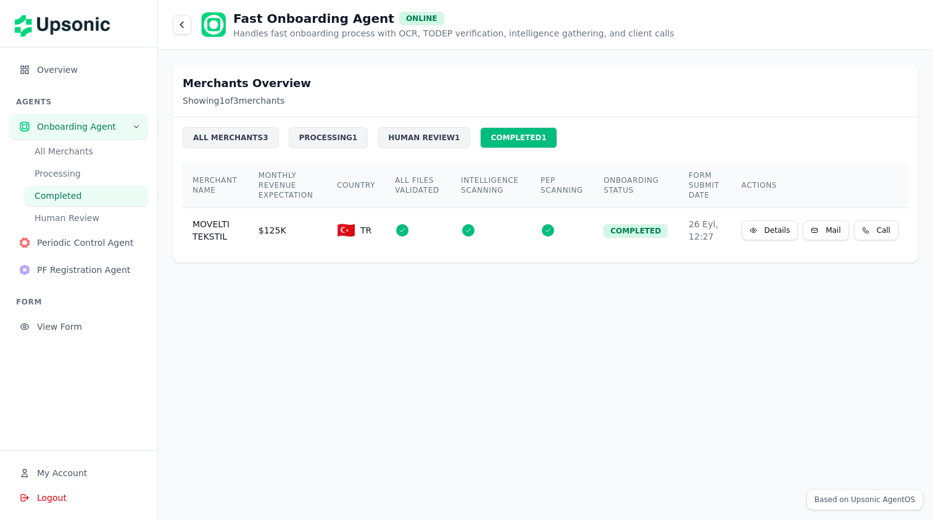
click at [201, 140] on div "ALL MERCHANTS 3" at bounding box center [231, 137] width 96 height 21
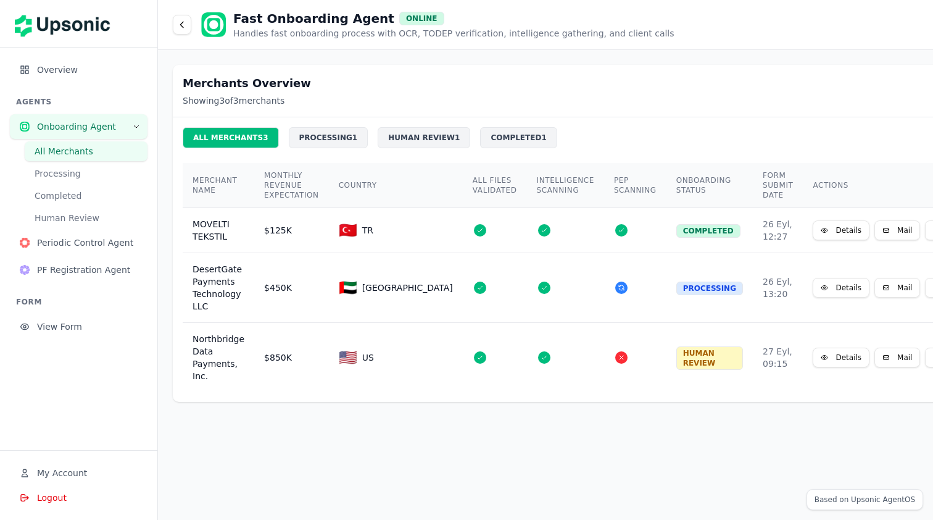
click at [101, 178] on button "Processing" at bounding box center [86, 174] width 123 height 20
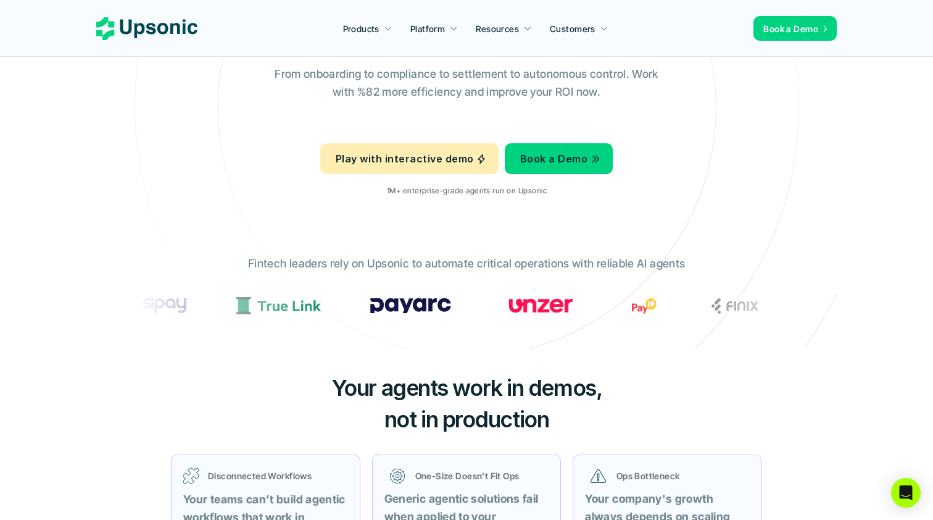
scroll to position [166, 0]
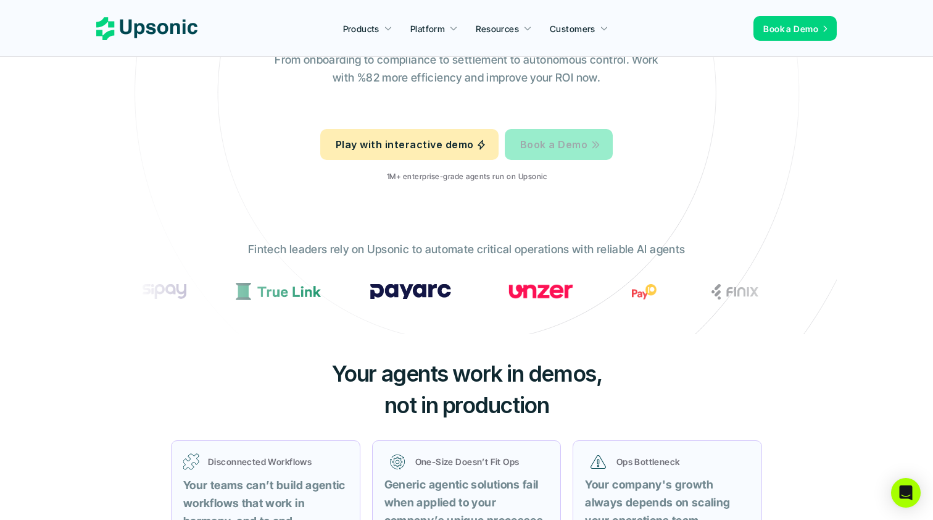
click at [559, 152] on link "Book a Demo" at bounding box center [559, 144] width 108 height 31
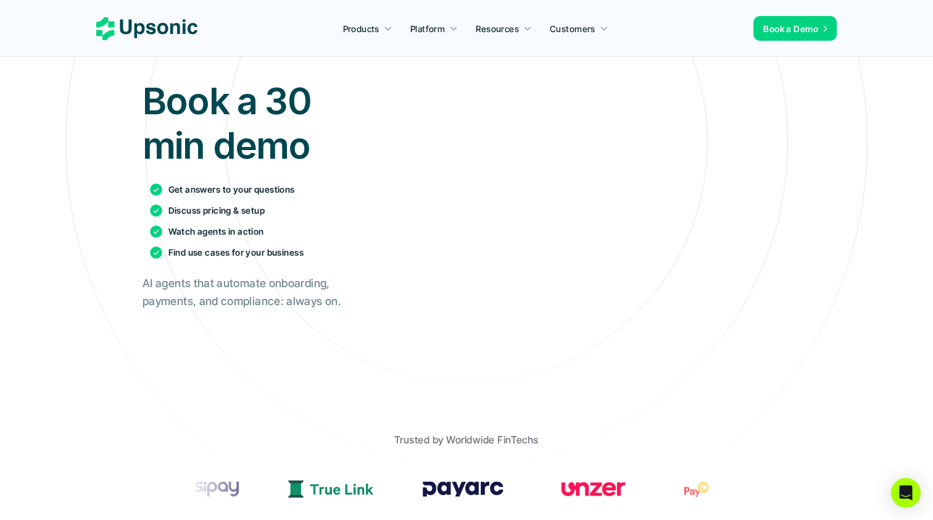
scroll to position [67, 0]
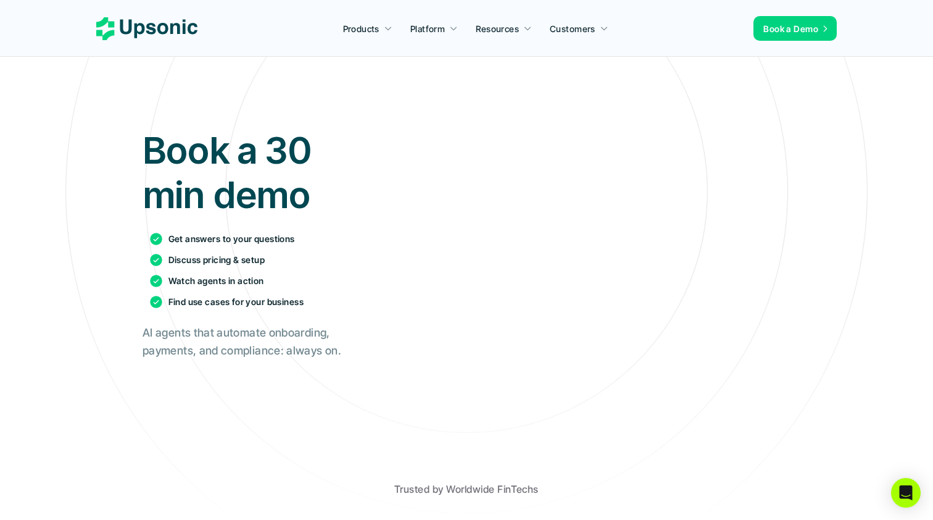
click at [223, 158] on h1 "Book a 30 min demo" at bounding box center [249, 172] width 213 height 89
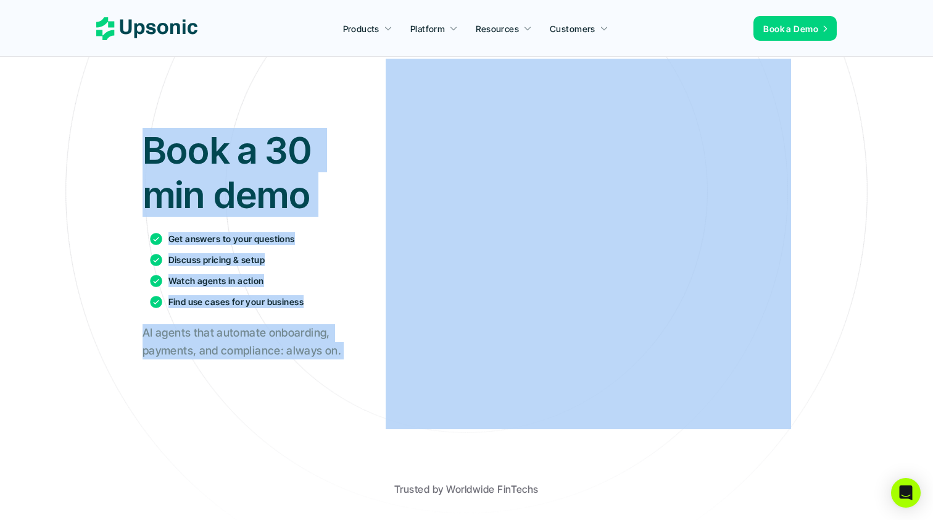
drag, startPoint x: 223, startPoint y: 158, endPoint x: 228, endPoint y: 345, distance: 187.1
click at [228, 345] on div "Book a 30 min demo Get answers to your questions Discuss pricing & setup Watch …" at bounding box center [249, 244] width 213 height 232
click at [228, 345] on h2 "AI agents that automate onboarding, payments, and compliance: always on." at bounding box center [249, 342] width 213 height 36
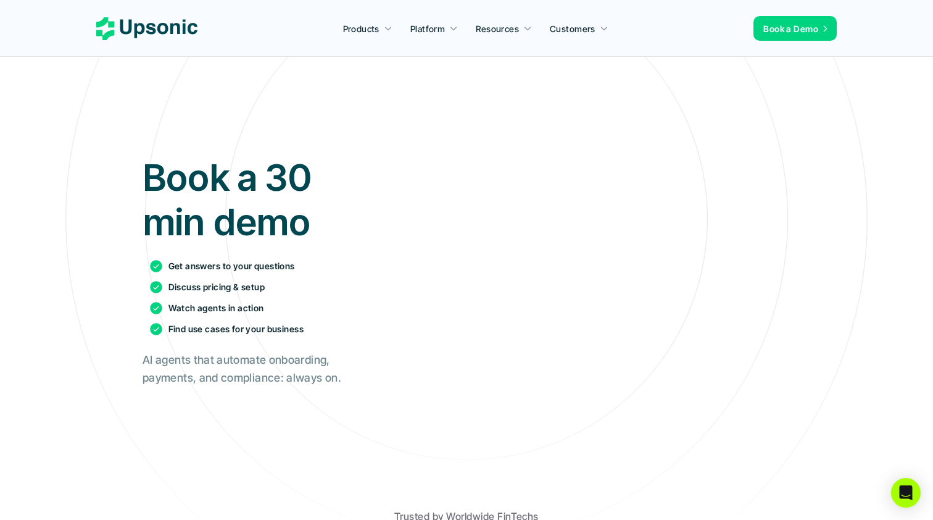
scroll to position [41, 0]
